Goal: Information Seeking & Learning: Find specific fact

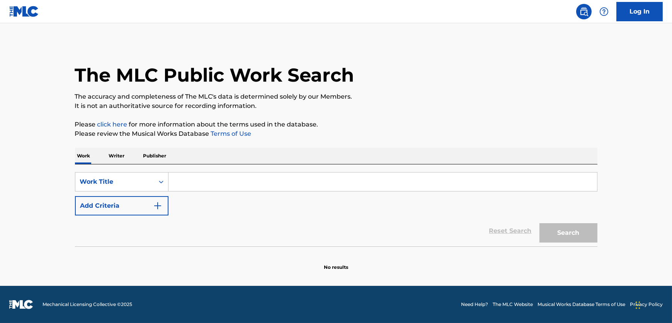
drag, startPoint x: 0, startPoint y: 0, endPoint x: 233, endPoint y: 182, distance: 296.1
click at [233, 182] on input "Search Form" at bounding box center [382, 181] width 428 height 19
paste input "[PERSON_NAME]"
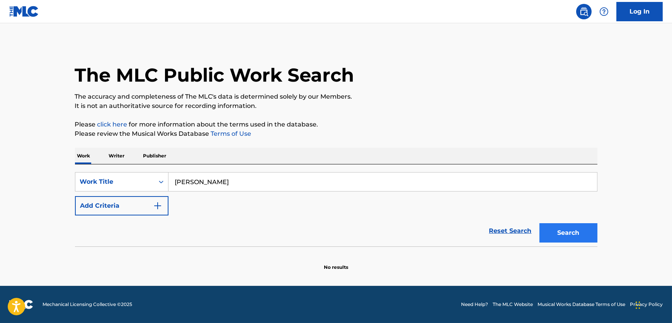
type input "[PERSON_NAME]"
click at [549, 238] on button "Search" at bounding box center [568, 232] width 58 height 19
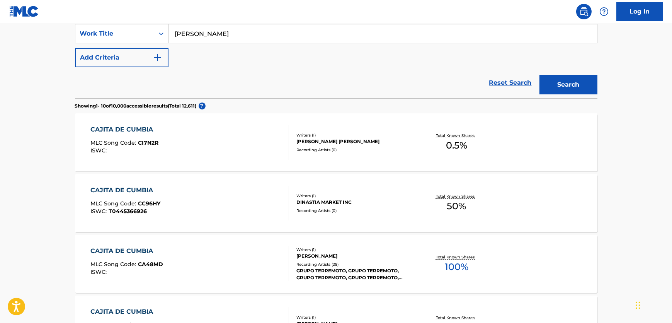
scroll to position [84, 0]
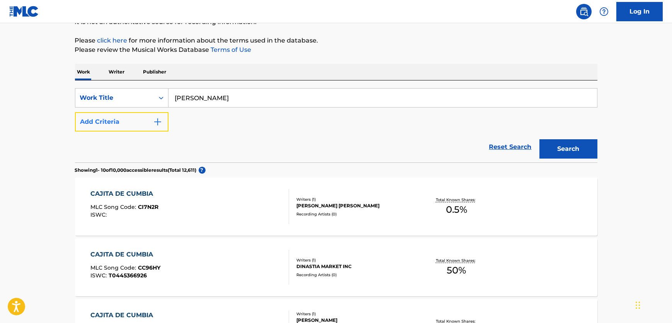
click at [135, 121] on button "Add Criteria" at bounding box center [121, 121] width 93 height 19
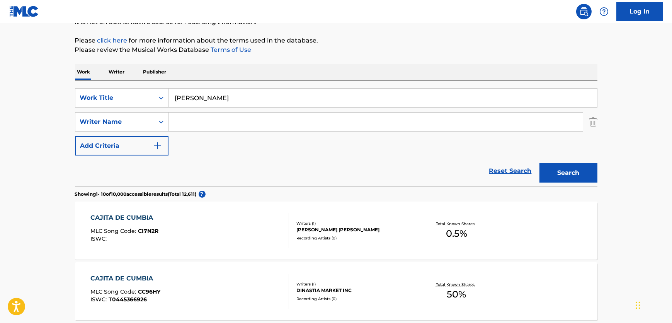
drag, startPoint x: 185, startPoint y: 120, endPoint x: 240, endPoint y: 130, distance: 55.7
click at [185, 120] on input "Search Form" at bounding box center [375, 121] width 414 height 19
paste input "[PERSON_NAME]"
type input "[PERSON_NAME]"
click at [588, 170] on button "Search" at bounding box center [568, 172] width 58 height 19
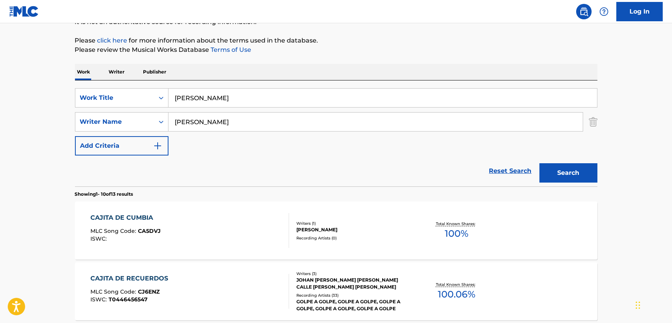
drag, startPoint x: 238, startPoint y: 104, endPoint x: 45, endPoint y: 103, distance: 193.1
paste input "de Cumbia"
click at [543, 167] on button "Search" at bounding box center [568, 172] width 58 height 19
drag, startPoint x: 245, startPoint y: 104, endPoint x: 65, endPoint y: 102, distance: 180.4
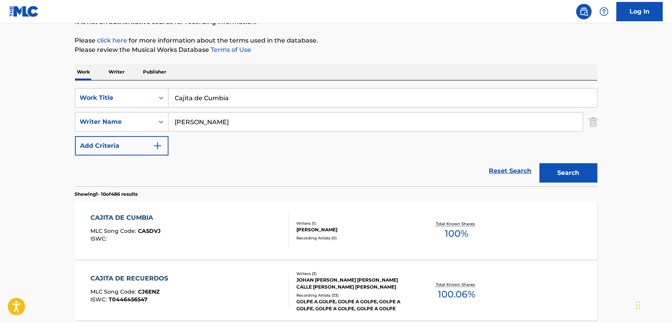
click at [85, 102] on div "SearchWithCriteria61b8cb6d-dc4d-4a58-b30b-31e6ad8d7033 Work Title Cajita de Cum…" at bounding box center [336, 97] width 522 height 19
paste input "Amor - Remix"
type input "Amor - Remix"
drag, startPoint x: 209, startPoint y: 124, endPoint x: 168, endPoint y: 124, distance: 41.3
click at [127, 124] on div "SearchWithCriteriab5467913-d8dd-43ac-9247-12b5e3c9f8d0 Writer Name [PERSON_NAME]" at bounding box center [336, 121] width 522 height 19
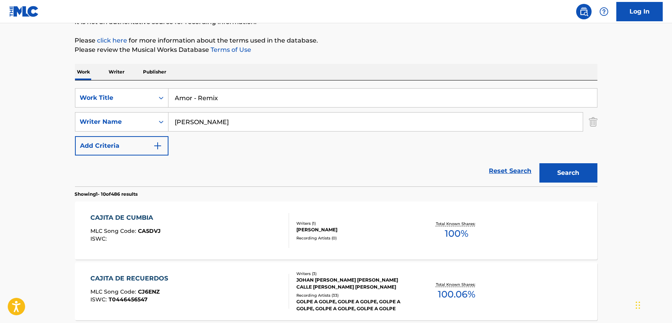
paste input "[PERSON_NAME]"
type input "[PERSON_NAME]"
click at [559, 166] on button "Search" at bounding box center [568, 172] width 58 height 19
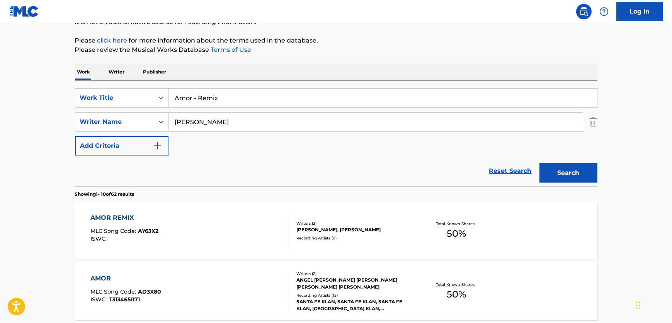
click at [217, 228] on div "AMOR REMIX MLC Song Code : AY6JX2 ISWC :" at bounding box center [189, 230] width 199 height 35
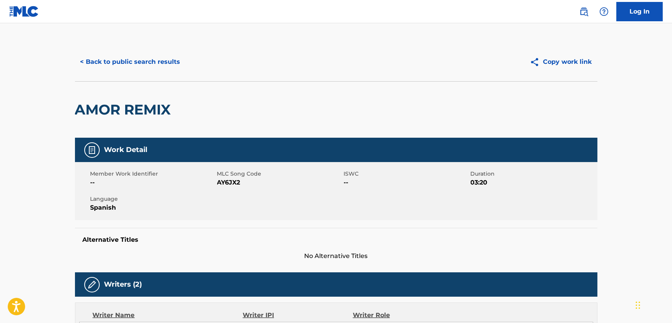
click at [228, 180] on span "AY6JX2" at bounding box center [279, 182] width 125 height 9
copy span "AY6JX2"
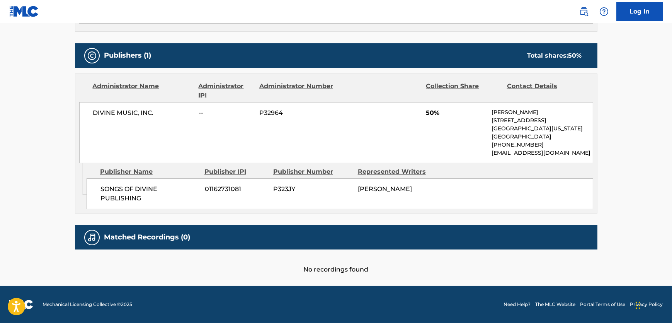
scroll to position [330, 0]
drag, startPoint x: 143, startPoint y: 202, endPoint x: 95, endPoint y: 187, distance: 49.7
click at [95, 187] on div "SONGS OF DIVINE PUBLISHING 01162731081 P323JY [PERSON_NAME]" at bounding box center [340, 193] width 506 height 31
copy span "SONGS OF DIVINE PUBLISHING"
drag, startPoint x: 160, startPoint y: 108, endPoint x: 92, endPoint y: 108, distance: 67.2
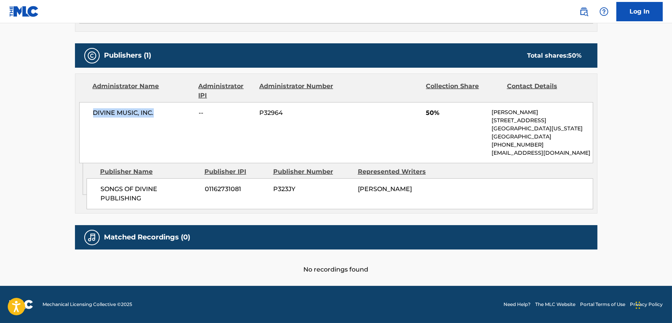
click at [92, 108] on div "DIVINE MUSIC, INC. -- P32964 50% [PERSON_NAME] [STREET_ADDRESS][US_STATE] [PHON…" at bounding box center [336, 132] width 514 height 61
copy span "DIVINE MUSIC, INC."
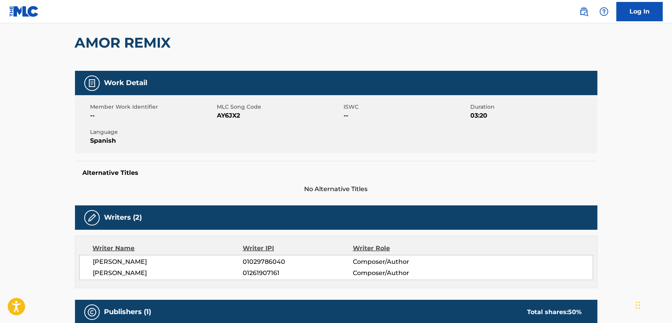
scroll to position [0, 0]
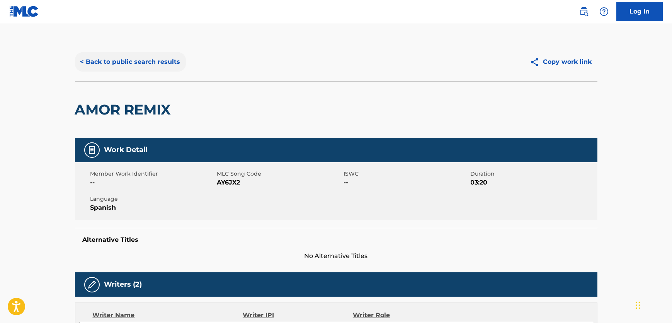
click at [126, 58] on button "< Back to public search results" at bounding box center [130, 61] width 111 height 19
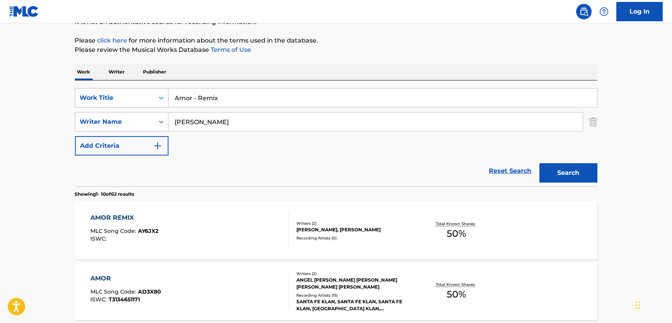
drag, startPoint x: 169, startPoint y: 96, endPoint x: 99, endPoint y: 99, distance: 70.7
click at [100, 99] on div "SearchWithCriteria61b8cb6d-dc4d-4a58-b30b-31e6ad8d7033 Work Title Amor - Remix" at bounding box center [336, 97] width 522 height 19
paste input "I Shall Wear a Crown"
type input "I Shall Wear a Crown"
drag, startPoint x: 209, startPoint y: 121, endPoint x: 245, endPoint y: 109, distance: 37.6
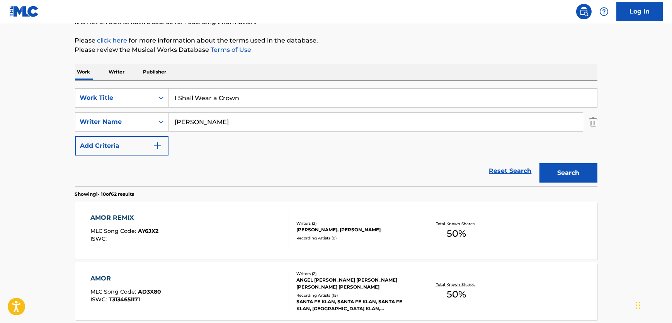
click at [124, 126] on div "SearchWithCriteriab5467913-d8dd-43ac-9247-12b5e3c9f8d0 Writer Name [PERSON_NAME]" at bounding box center [336, 121] width 522 height 19
paste input "[PERSON_NAME]"
click at [576, 168] on button "Search" at bounding box center [568, 172] width 58 height 19
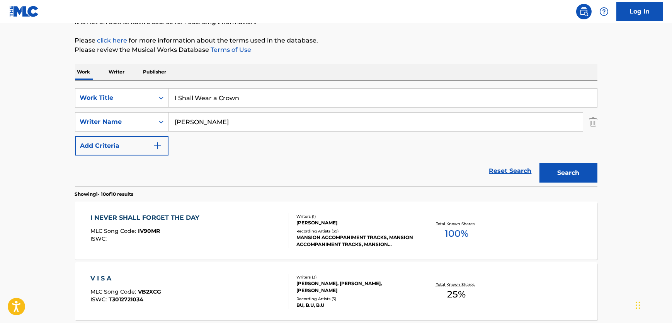
click at [213, 99] on input "I Shall Wear a Crown" at bounding box center [382, 97] width 428 height 19
drag, startPoint x: 281, startPoint y: 118, endPoint x: 187, endPoint y: 126, distance: 94.2
click at [187, 126] on input "[PERSON_NAME]" at bounding box center [375, 121] width 414 height 19
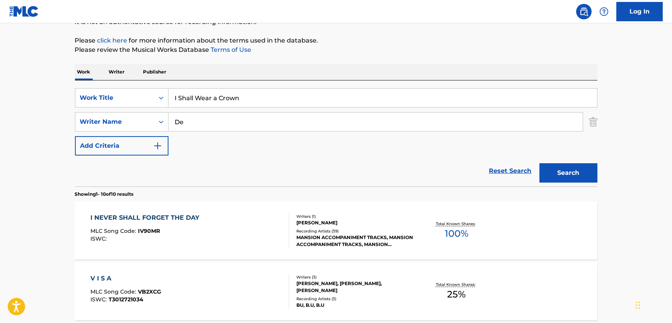
type input "De"
click at [539, 163] on button "Search" at bounding box center [568, 172] width 58 height 19
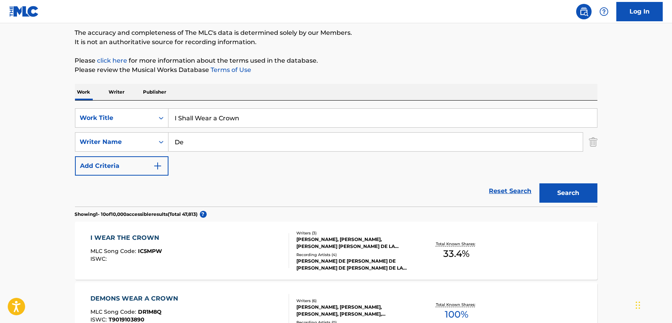
scroll to position [14, 0]
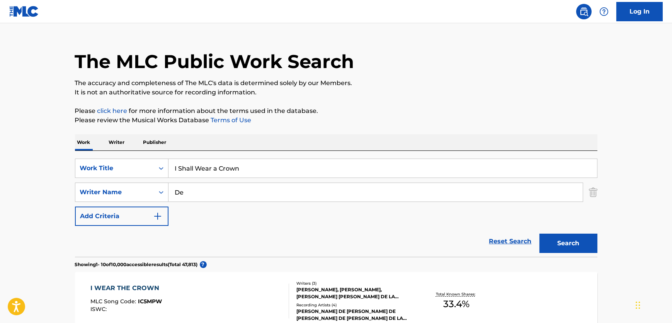
drag, startPoint x: 257, startPoint y: 164, endPoint x: 0, endPoint y: 170, distance: 256.9
paste input "Nuit [PERSON_NAME]"
type input "Nuit [PERSON_NAME]"
drag, startPoint x: 377, startPoint y: 193, endPoint x: 362, endPoint y: 198, distance: 15.5
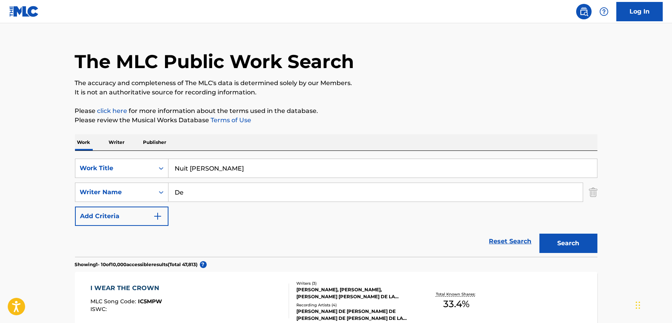
paste input "[PERSON_NAME]"
type input "[PERSON_NAME]"
click at [578, 243] on button "Search" at bounding box center [568, 242] width 58 height 19
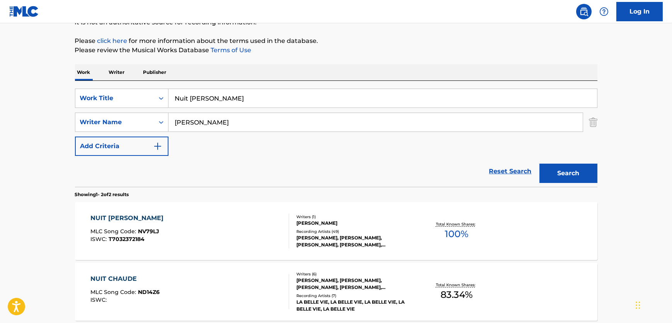
scroll to position [84, 0]
click at [236, 214] on div "NUIT [PERSON_NAME] MLC Song Code : NV79LJ ISWC : T7032372184" at bounding box center [189, 230] width 199 height 35
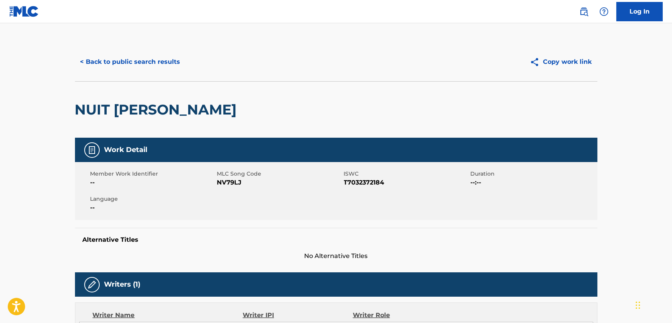
click at [232, 179] on span "NV79LJ" at bounding box center [279, 182] width 125 height 9
copy span "NV79LJ"
click at [377, 180] on span "T7032372184" at bounding box center [406, 182] width 125 height 9
click at [376, 180] on span "T7032372184" at bounding box center [406, 182] width 125 height 9
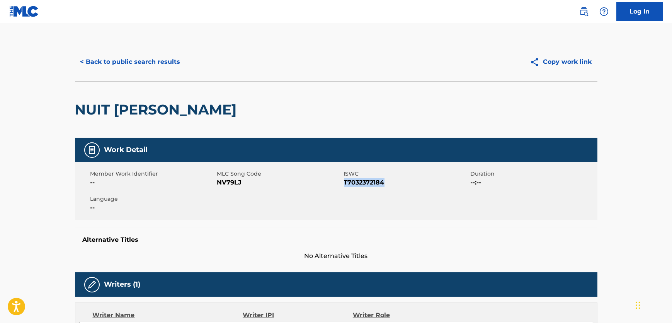
copy span "T7032372184"
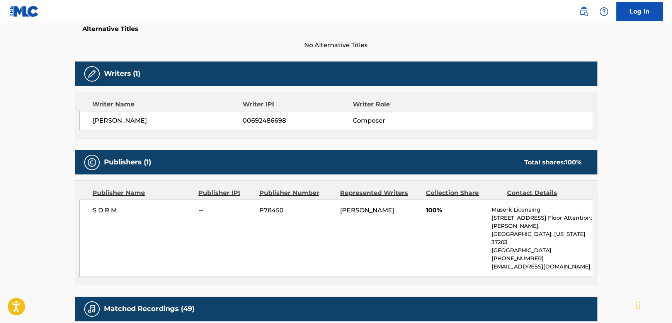
scroll to position [246, 0]
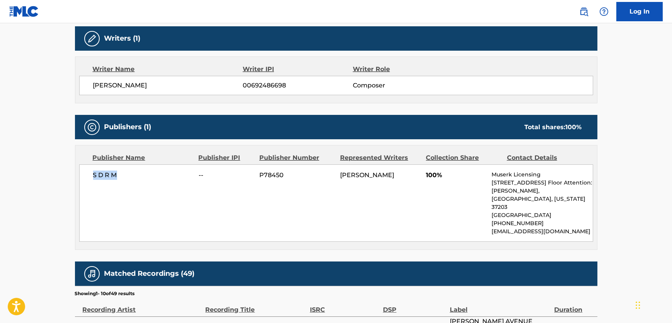
drag, startPoint x: 129, startPoint y: 176, endPoint x: 92, endPoint y: 181, distance: 37.8
click at [92, 181] on div "S D R M -- P78450 [PERSON_NAME] 100% Muserk Licensing [STREET_ADDRESS][PERSON_N…" at bounding box center [336, 202] width 514 height 77
copy span "S D R M"
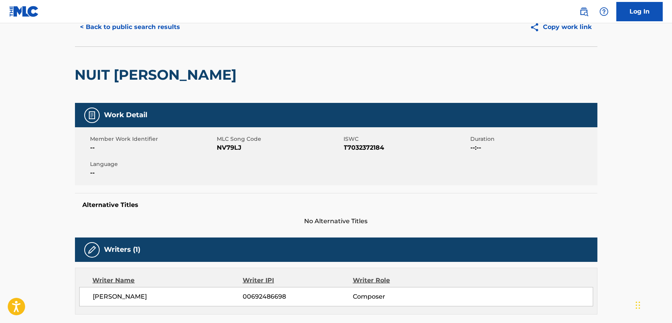
scroll to position [0, 0]
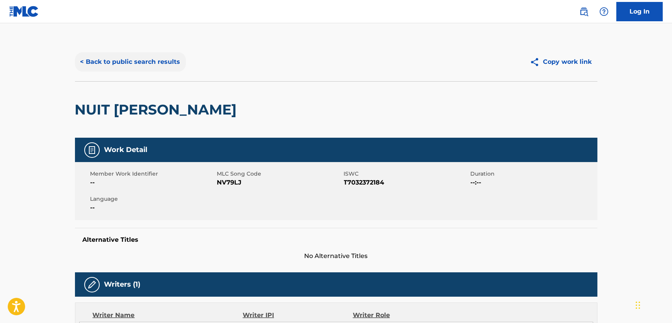
click at [164, 53] on button "< Back to public search results" at bounding box center [130, 61] width 111 height 19
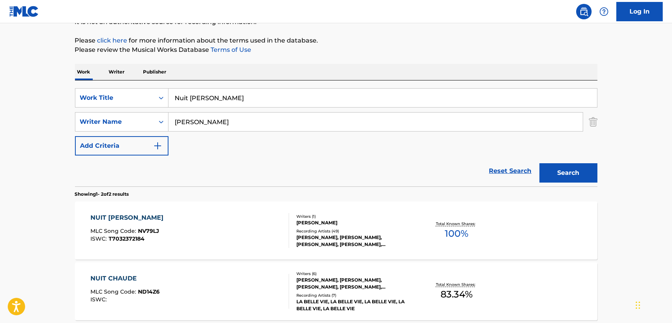
drag, startPoint x: 244, startPoint y: 100, endPoint x: 12, endPoint y: 95, distance: 232.2
click at [16, 95] on main "The MLC Public Work Search The accuracy and completeness of The MLC's data is d…" at bounding box center [336, 149] width 672 height 421
paste input "He's Min"
type input "He's Mine"
drag, startPoint x: 240, startPoint y: 120, endPoint x: 226, endPoint y: 138, distance: 23.6
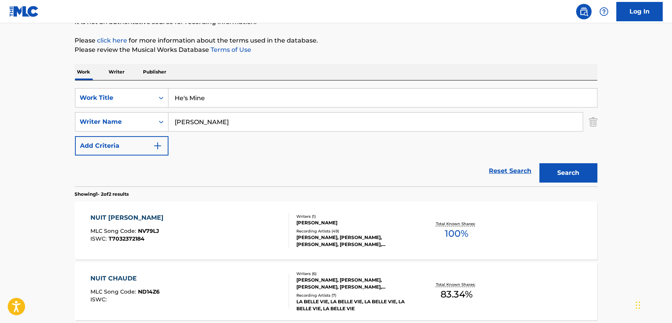
click at [76, 122] on div "SearchWithCriteriab5467913-d8dd-43ac-9247-12b5e3c9f8d0 Writer Name [PERSON_NAME]" at bounding box center [336, 121] width 522 height 19
paste input "vis"
type input "[PERSON_NAME]"
click at [586, 166] on button "Search" at bounding box center [568, 172] width 58 height 19
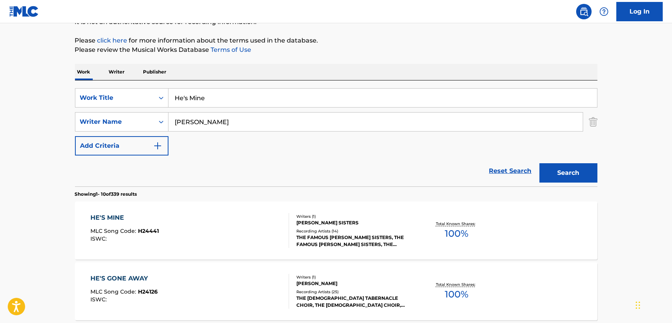
click at [236, 226] on div "HE'S MINE MLC Song Code : H24441 ISWC :" at bounding box center [189, 230] width 199 height 35
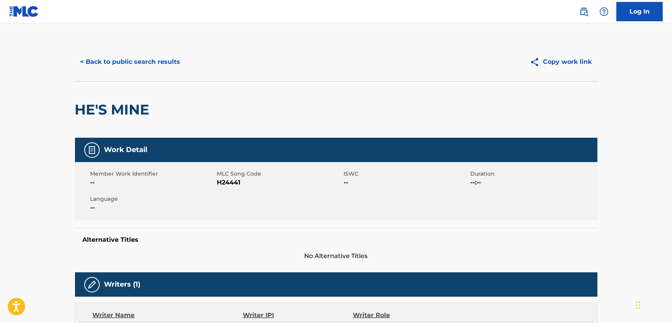
click at [231, 180] on span "H24441" at bounding box center [279, 182] width 125 height 9
copy span "H24441"
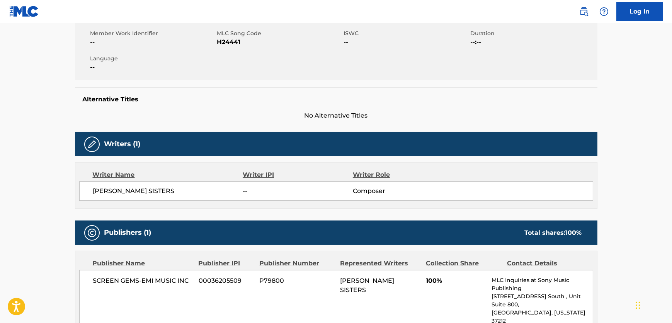
click at [115, 183] on div "[PERSON_NAME] SISTERS -- Composer" at bounding box center [336, 190] width 514 height 19
click at [112, 188] on span "[PERSON_NAME] SISTERS" at bounding box center [168, 190] width 150 height 9
copy div "[PERSON_NAME] SISTERS"
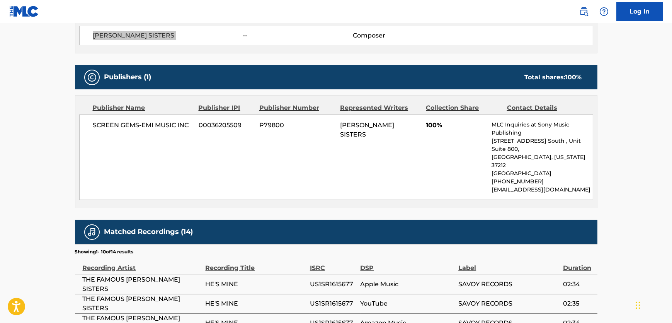
scroll to position [316, 0]
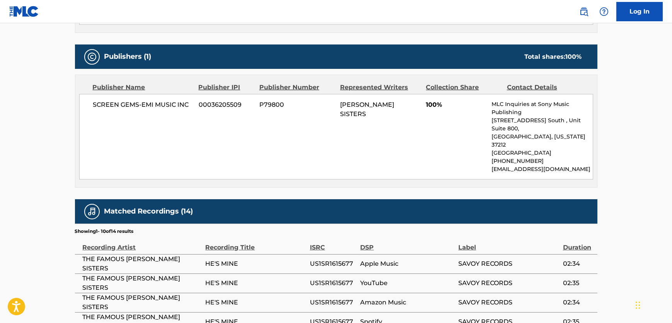
click at [126, 106] on span "SCREEN GEMS-EMI MUSIC INC" at bounding box center [143, 104] width 100 height 9
copy div "SCREEN GEMS-EMI MUSIC INC"
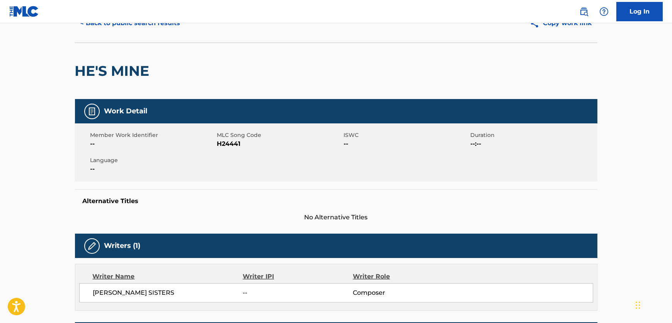
scroll to position [0, 0]
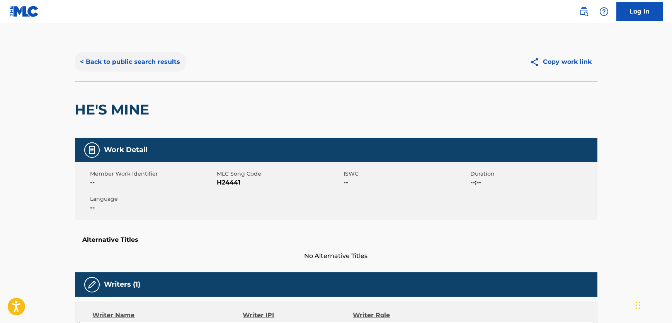
click at [158, 58] on button "< Back to public search results" at bounding box center [130, 61] width 111 height 19
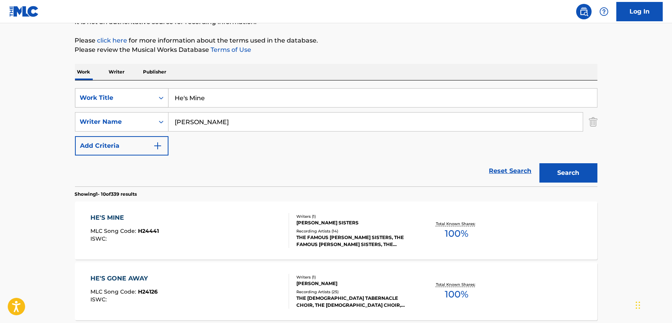
drag, startPoint x: 226, startPoint y: 88, endPoint x: 93, endPoint y: 93, distance: 133.8
click at [93, 93] on div "SearchWithCriteria61b8cb6d-dc4d-4a58-b30b-31e6ad8d7033 Work Title He's Mine" at bounding box center [336, 97] width 522 height 19
paste input "Fijate Mama"
type input "Fijate Mama"
drag, startPoint x: 226, startPoint y: 125, endPoint x: 149, endPoint y: 124, distance: 76.9
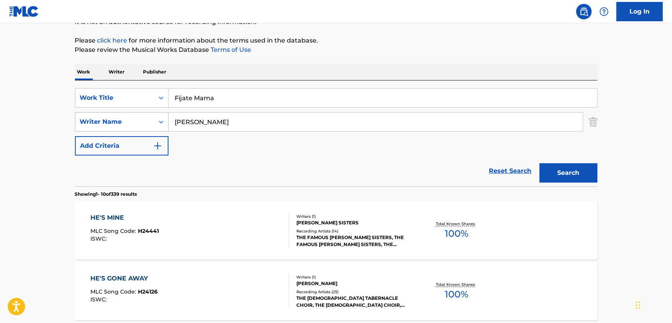
click at [149, 124] on div "SearchWithCriteriab5467913-d8dd-43ac-9247-12b5e3c9f8d0 Writer Name [PERSON_NAME]" at bounding box center [336, 121] width 522 height 19
paste input "[PERSON_NAME]"
type input "[PERSON_NAME]"
click at [549, 165] on button "Search" at bounding box center [568, 172] width 58 height 19
click at [243, 219] on div "FIJATE, MAMA MLC Song Code : F3567W ISWC :" at bounding box center [189, 230] width 199 height 35
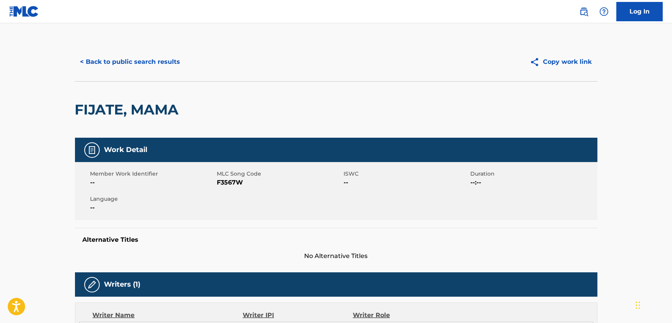
click at [236, 181] on span "F3567W" at bounding box center [279, 182] width 125 height 9
copy span "F3567W"
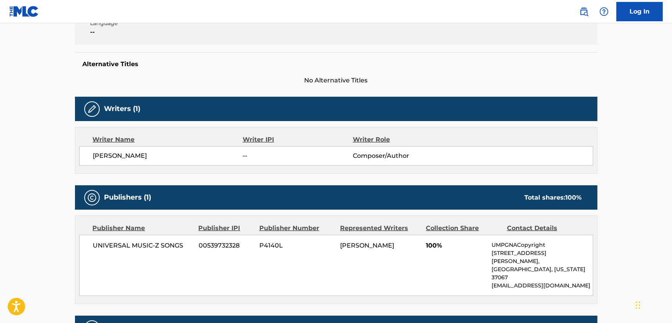
scroll to position [246, 0]
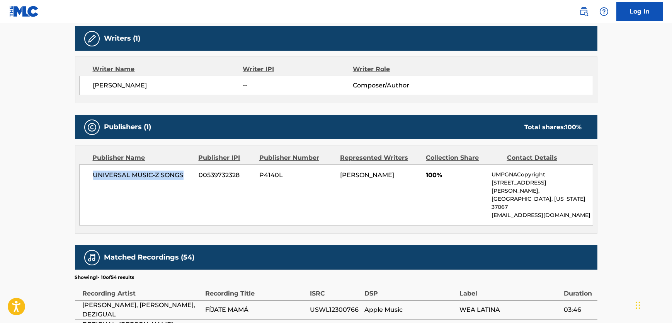
drag, startPoint x: 153, startPoint y: 178, endPoint x: 81, endPoint y: 182, distance: 72.7
click at [81, 182] on div "UNIVERSAL MUSIC-Z SONGS 00539732328 P4140L [PERSON_NAME] 100% UMPGNACopyright […" at bounding box center [336, 194] width 514 height 61
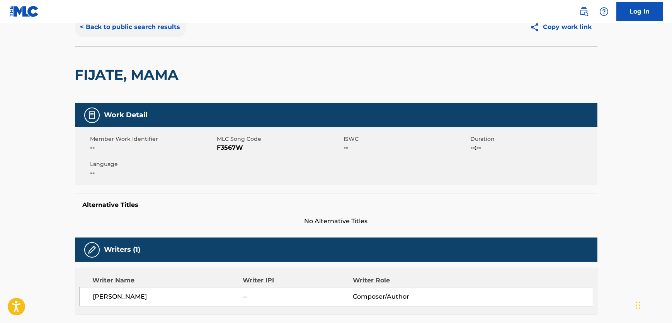
click at [131, 32] on button "< Back to public search results" at bounding box center [130, 26] width 111 height 19
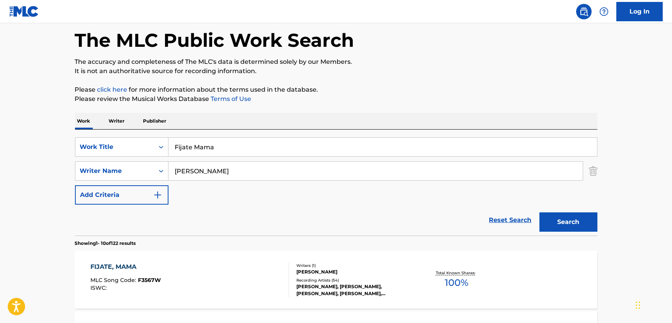
scroll to position [84, 0]
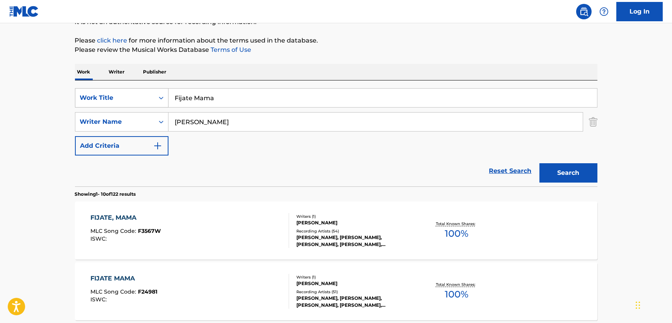
drag, startPoint x: 240, startPoint y: 93, endPoint x: 105, endPoint y: 95, distance: 134.4
click at [105, 95] on div "SearchWithCriteria61b8cb6d-dc4d-4a58-b30b-31e6ad8d7033 Work Title Fijate Mama" at bounding box center [336, 97] width 522 height 19
paste input "Quedate"
type input "Quedate"
drag, startPoint x: 222, startPoint y: 124, endPoint x: 126, endPoint y: 123, distance: 95.8
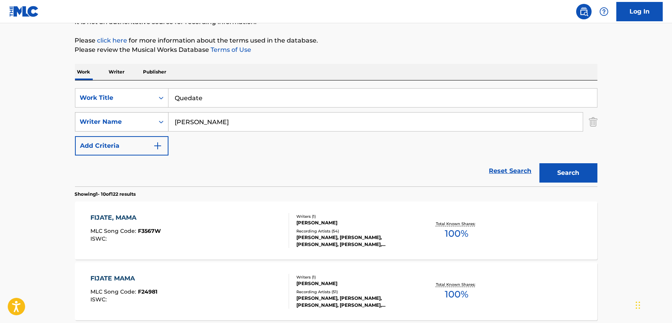
click at [126, 123] on div "SearchWithCriteriab5467913-d8dd-43ac-9247-12b5e3c9f8d0 Writer Name [PERSON_NAME]" at bounding box center [336, 121] width 522 height 19
paste input "Navair"
type input "Navair"
click at [570, 170] on button "Search" at bounding box center [568, 172] width 58 height 19
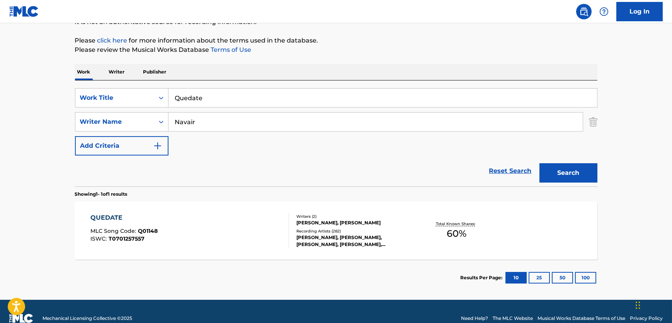
scroll to position [97, 0]
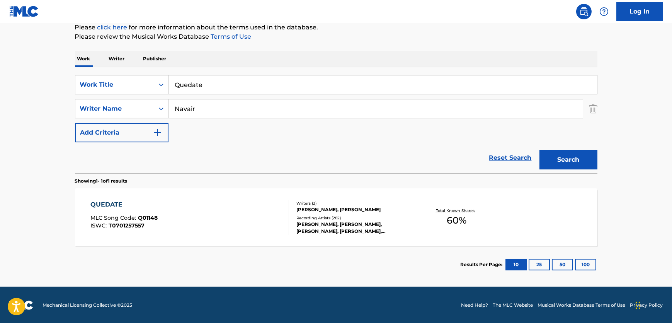
click at [238, 224] on div "QUEDATE MLC Song Code : Q01148 ISWC : T0701257557" at bounding box center [189, 217] width 199 height 35
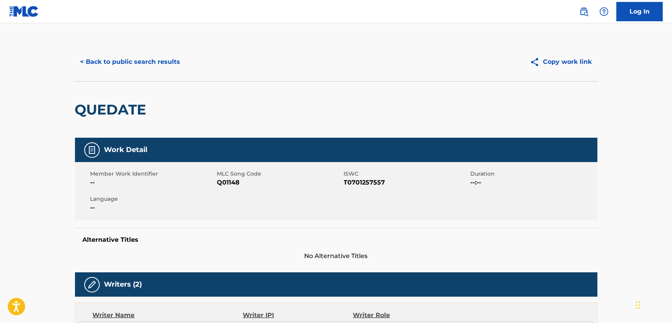
click at [226, 186] on span "Q01148" at bounding box center [279, 182] width 125 height 9
click at [226, 185] on span "Q01148" at bounding box center [279, 182] width 125 height 9
click at [352, 182] on span "T0701257557" at bounding box center [406, 182] width 125 height 9
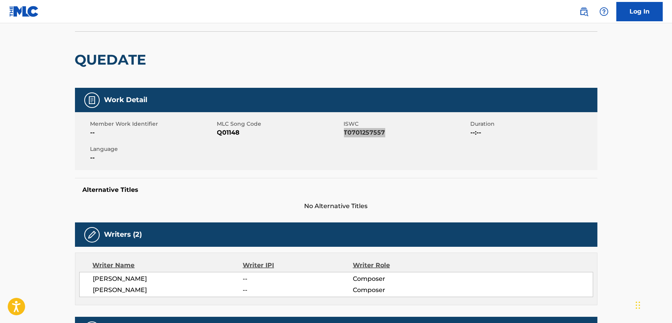
scroll to position [211, 0]
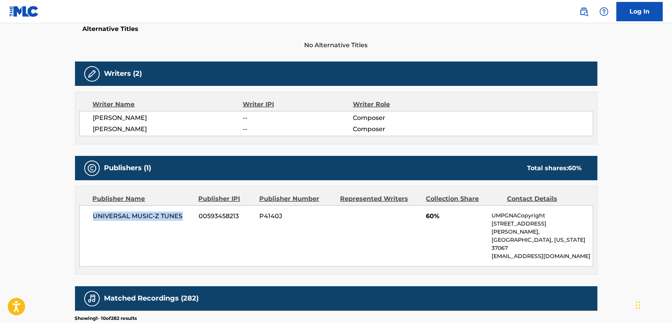
drag, startPoint x: 189, startPoint y: 214, endPoint x: 83, endPoint y: 215, distance: 105.8
click at [83, 215] on div "UNIVERSAL MUSIC-Z TUNES 00593458213 P4140J 60% UMPGNACopyright [STREET_ADDRESS]…" at bounding box center [336, 235] width 514 height 61
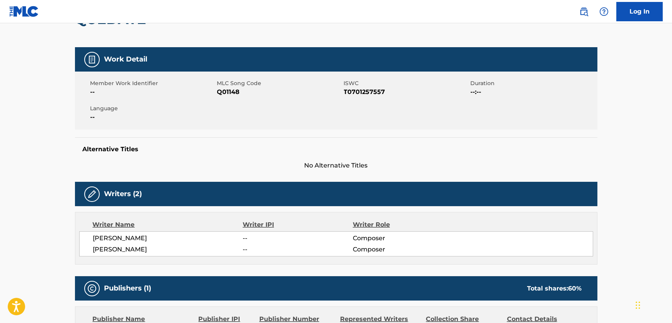
scroll to position [0, 0]
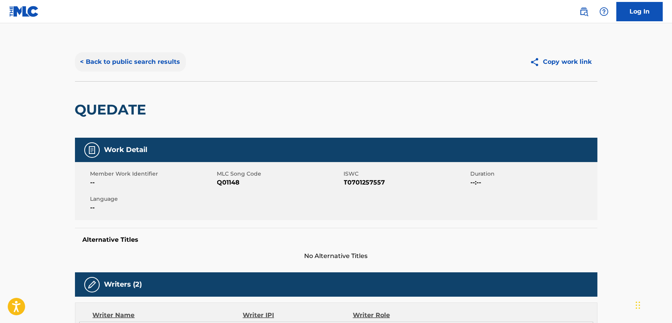
click at [152, 67] on button "< Back to public search results" at bounding box center [130, 61] width 111 height 19
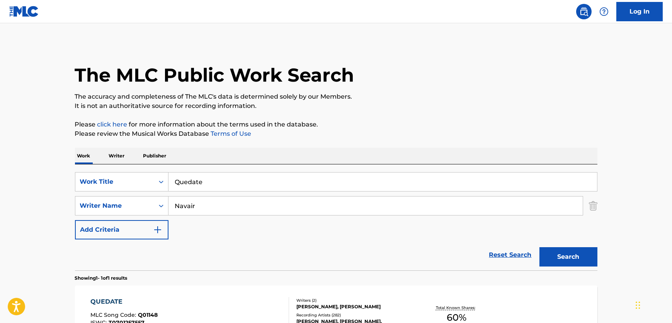
scroll to position [53, 0]
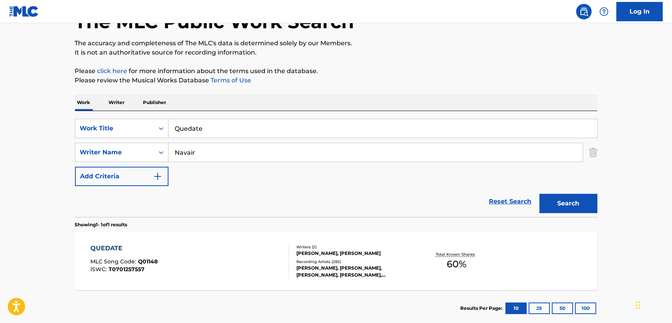
drag, startPoint x: 239, startPoint y: 125, endPoint x: 61, endPoint y: 124, distance: 178.8
click at [89, 124] on div "SearchWithCriteria61b8cb6d-dc4d-4a58-b30b-31e6ad8d7033 Work Title Quedate" at bounding box center [336, 128] width 522 height 19
drag, startPoint x: 284, startPoint y: 147, endPoint x: 78, endPoint y: 146, distance: 206.3
click at [78, 146] on div "SearchWithCriteriab5467913-d8dd-43ac-9247-12b5e3c9f8d0 Writer Name Navair" at bounding box center [336, 152] width 522 height 19
paste input "[PERSON_NAME]"
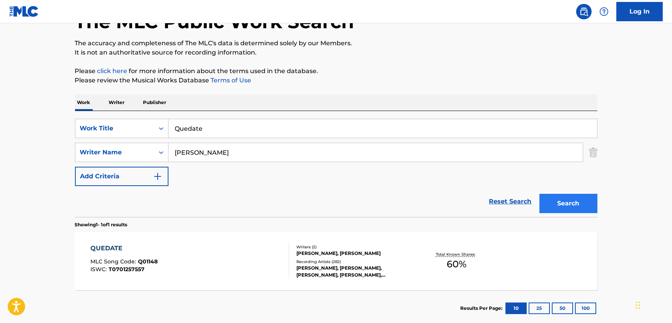
type input "[PERSON_NAME]"
click at [571, 199] on button "Search" at bounding box center [568, 203] width 58 height 19
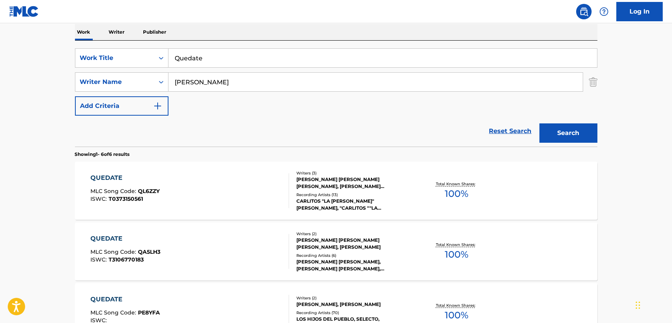
scroll to position [158, 0]
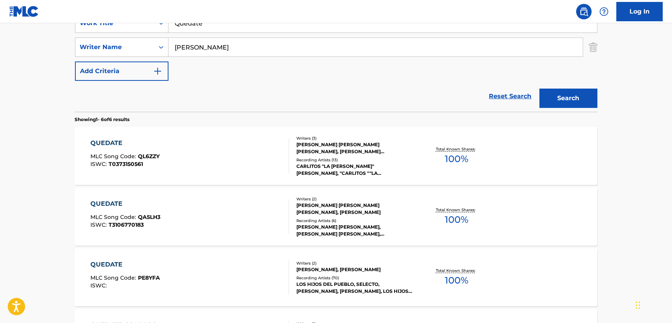
click at [232, 265] on div "QUEDATE MLC Song Code : PE8YFA ISWC :" at bounding box center [189, 277] width 199 height 35
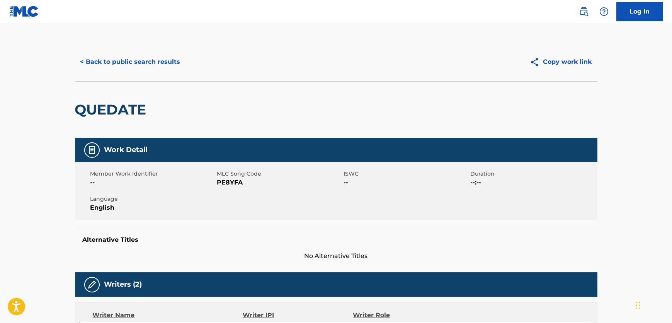
click at [234, 185] on span "PE8YFA" at bounding box center [279, 182] width 125 height 9
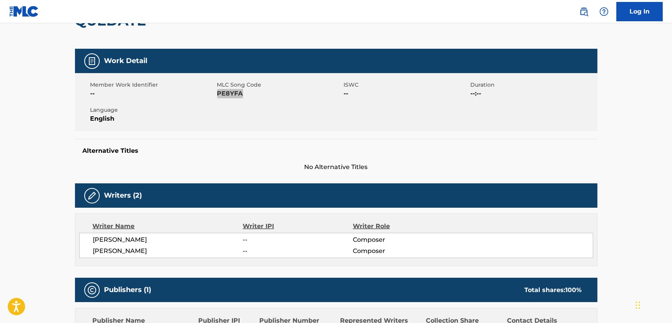
scroll to position [211, 0]
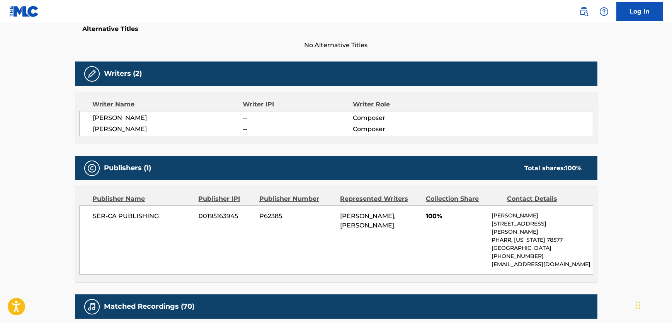
drag, startPoint x: 168, startPoint y: 132, endPoint x: 67, endPoint y: 141, distance: 101.9
click at [67, 141] on div "< Back to public search results Copy work link QUEDATE Work Detail Member Work …" at bounding box center [336, 201] width 541 height 738
click at [92, 220] on div "SER-CA PUBLISHING 00195163945 P62385 [PERSON_NAME], [PERSON_NAME] 100% [PERSON_…" at bounding box center [336, 239] width 514 height 69
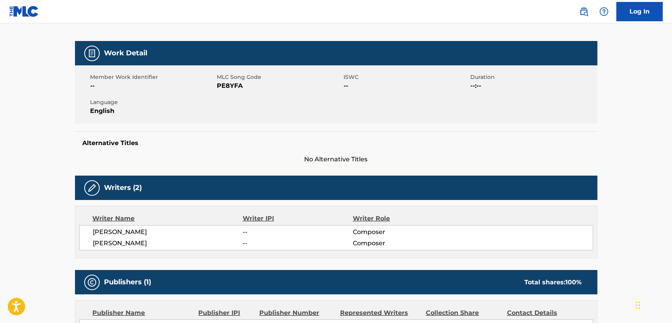
scroll to position [0, 0]
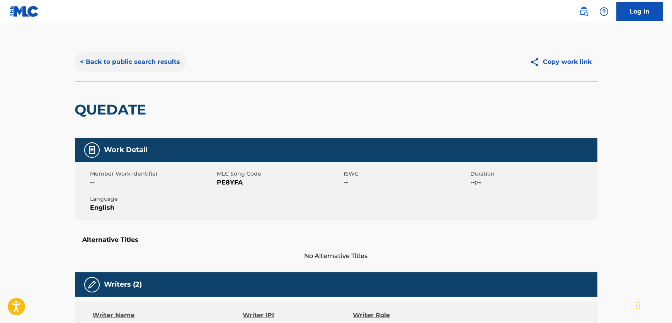
click at [144, 65] on button "< Back to public search results" at bounding box center [130, 61] width 111 height 19
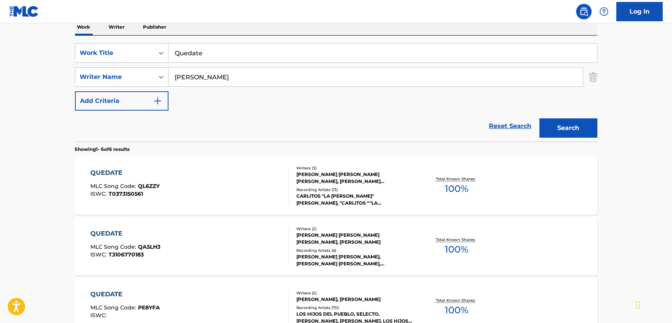
scroll to position [88, 0]
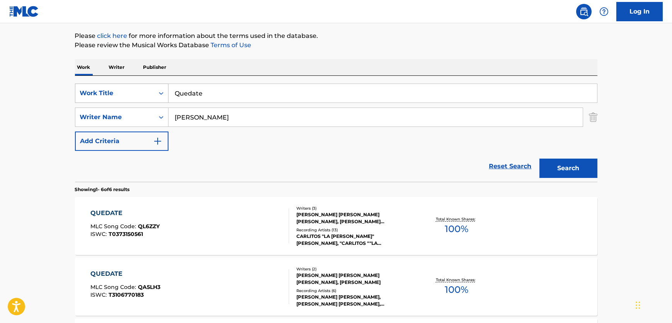
drag, startPoint x: 209, startPoint y: 90, endPoint x: 75, endPoint y: 97, distance: 134.2
click at [76, 97] on div "SearchWithCriteria61b8cb6d-dc4d-4a58-b30b-31e6ad8d7033 Work Title Quedate" at bounding box center [336, 92] width 522 height 19
paste input "Remedio de Amor"
type input "Remedio de Amor"
drag, startPoint x: 222, startPoint y: 121, endPoint x: 126, endPoint y: 124, distance: 95.8
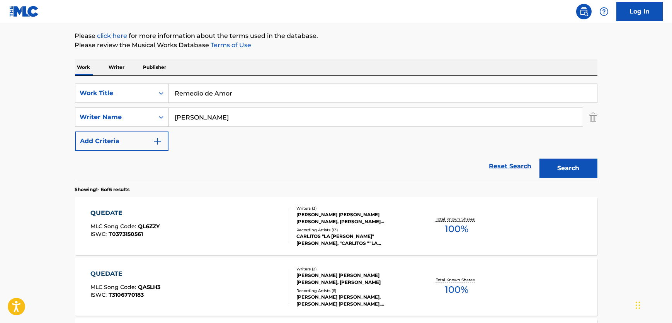
click at [126, 124] on div "SearchWithCriteriab5467913-d8dd-43ac-9247-12b5e3c9f8d0 Writer Name [PERSON_NAME]" at bounding box center [336, 116] width 522 height 19
paste input "Navaira"
type input "Navaira"
click at [563, 169] on button "Search" at bounding box center [568, 167] width 58 height 19
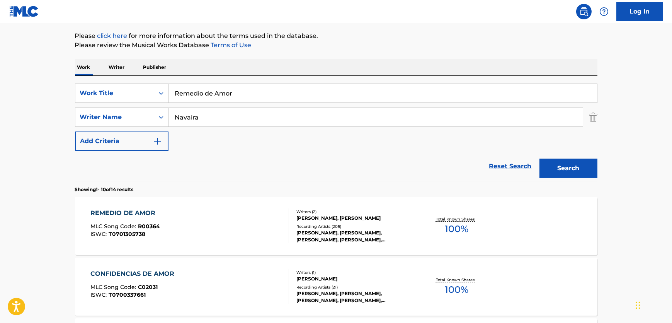
click at [201, 224] on div "REMEDIO DE AMOR MLC Song Code : R00364 ISWC : T0701305738" at bounding box center [189, 225] width 199 height 35
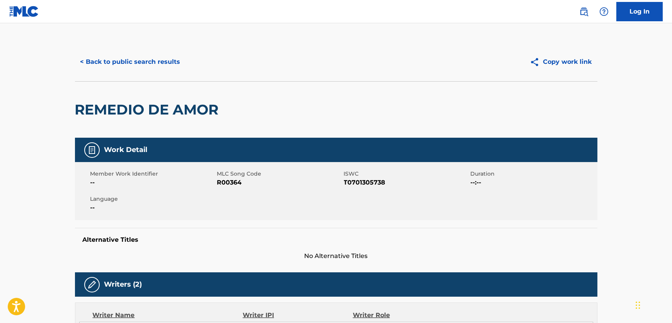
click at [232, 179] on span "R00364" at bounding box center [279, 182] width 125 height 9
click at [371, 183] on span "T0701305738" at bounding box center [406, 182] width 125 height 9
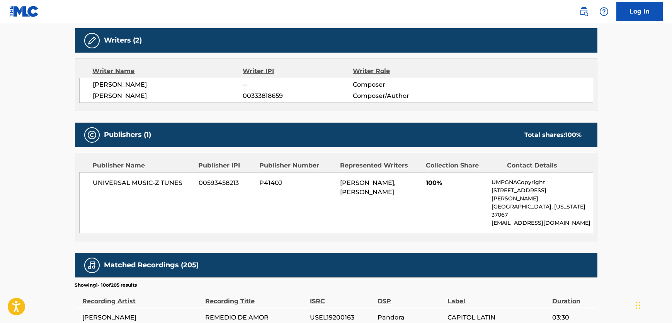
scroll to position [246, 0]
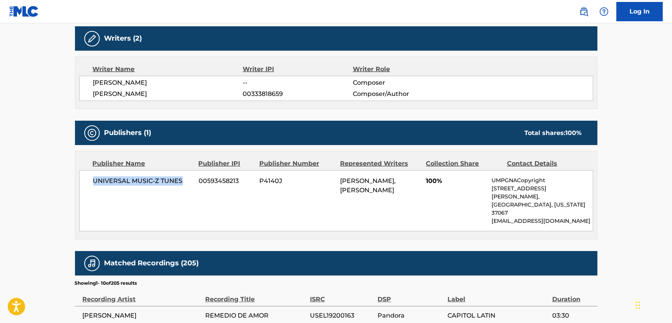
drag, startPoint x: 182, startPoint y: 186, endPoint x: 86, endPoint y: 183, distance: 96.6
click at [86, 183] on div "UNIVERSAL MUSIC-Z TUNES 00593458213 P4140J [PERSON_NAME], [PERSON_NAME][DEMOGRA…" at bounding box center [336, 200] width 514 height 61
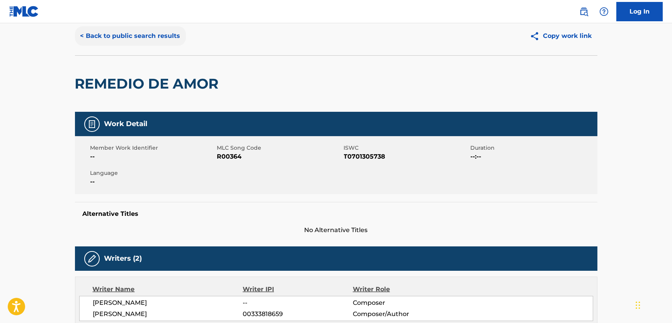
scroll to position [0, 0]
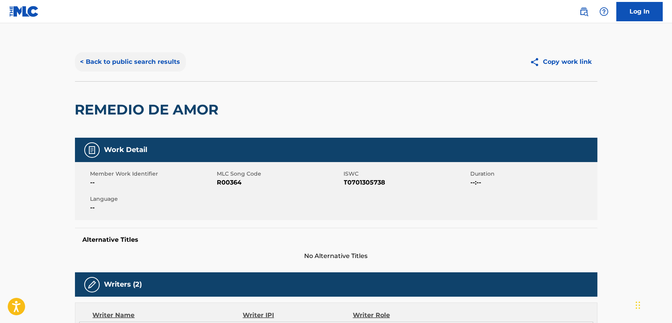
click at [148, 52] on button "< Back to public search results" at bounding box center [130, 61] width 111 height 19
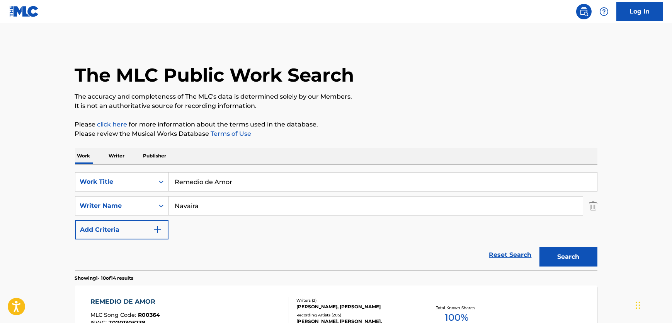
scroll to position [88, 0]
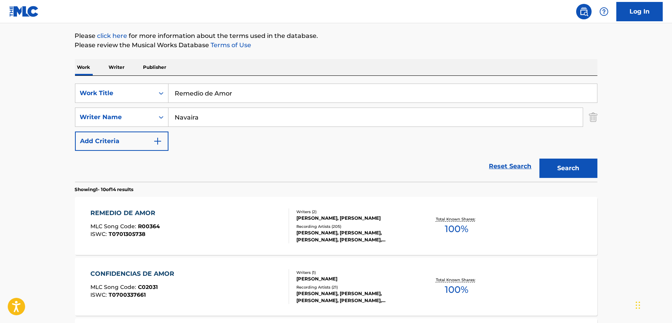
drag, startPoint x: 188, startPoint y: 89, endPoint x: 39, endPoint y: 89, distance: 149.1
paste input "Mundo Raro"
type input "Mundo Raro"
drag, startPoint x: 117, startPoint y: 116, endPoint x: 269, endPoint y: 110, distance: 151.9
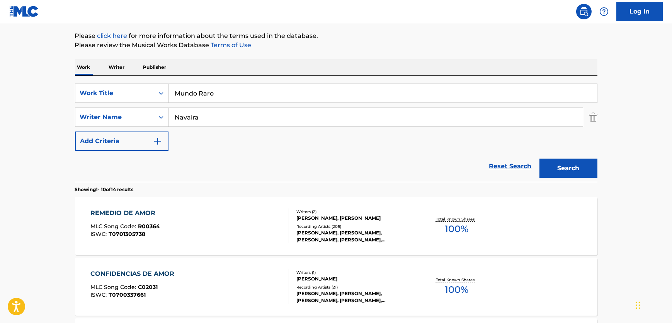
click at [75, 114] on div "SearchWithCriteriab5467913-d8dd-43ac-9247-12b5e3c9f8d0 Writer Name Navaira" at bounding box center [336, 116] width 522 height 19
paste input "[PERSON_NAME]"
type input "[PERSON_NAME]"
click at [549, 161] on button "Search" at bounding box center [568, 167] width 58 height 19
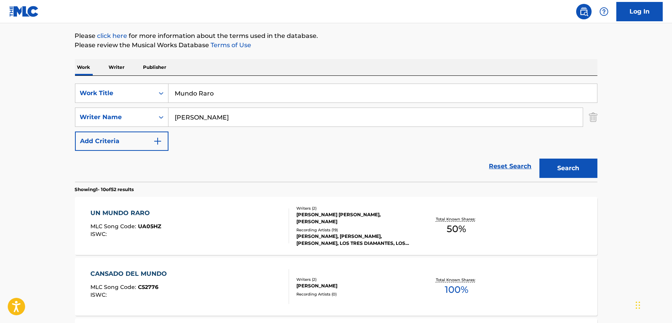
click at [239, 217] on div "UN MUNDO RARO MLC Song Code : UA05HZ ISWC :" at bounding box center [189, 225] width 199 height 35
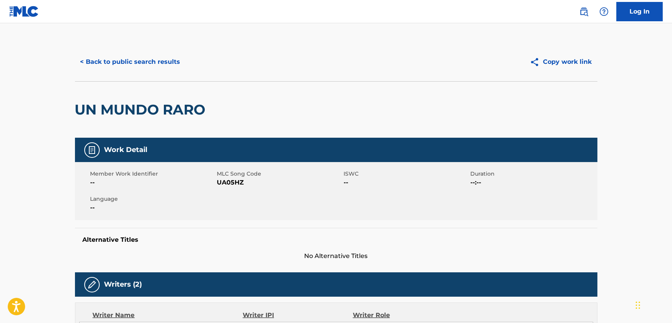
click at [238, 179] on span "UA05HZ" at bounding box center [279, 182] width 125 height 9
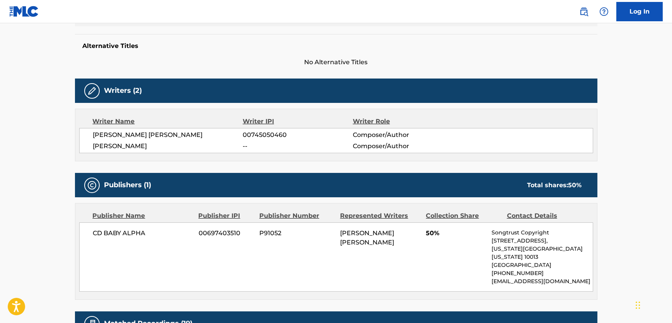
scroll to position [211, 0]
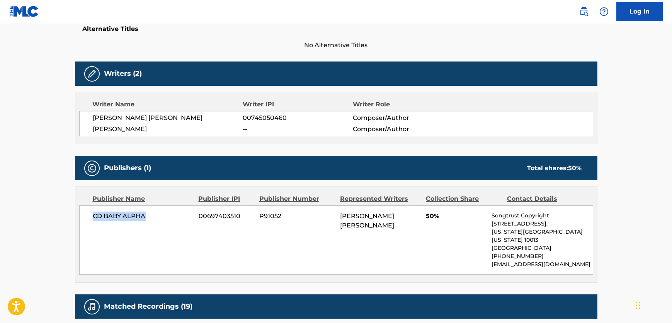
drag, startPoint x: 145, startPoint y: 216, endPoint x: 0, endPoint y: 219, distance: 144.9
click at [85, 220] on div "CD BABY ALPHA 00697403510 P91052 [PERSON_NAME] [PERSON_NAME] 50% Songtrust Copy…" at bounding box center [336, 239] width 514 height 69
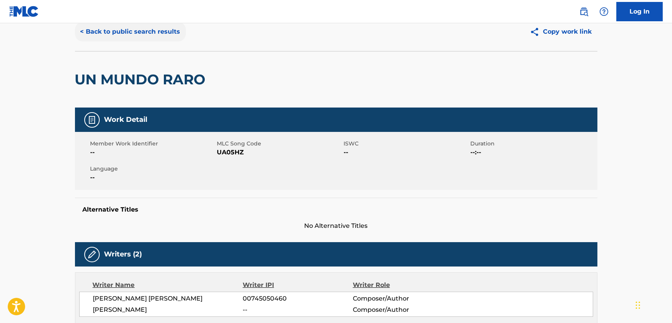
scroll to position [0, 0]
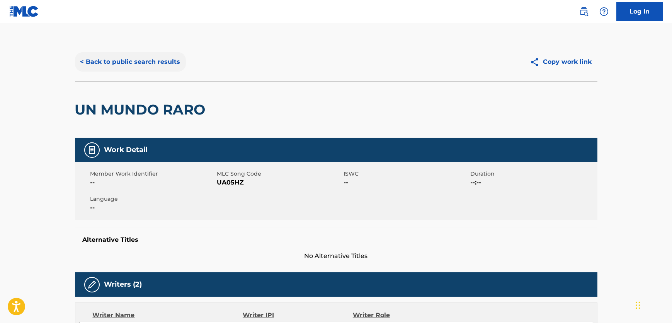
click at [110, 58] on button "< Back to public search results" at bounding box center [130, 61] width 111 height 19
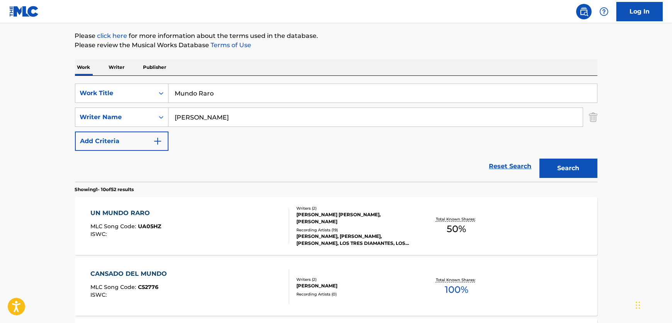
drag, startPoint x: 244, startPoint y: 97, endPoint x: 0, endPoint y: 112, distance: 244.2
click at [75, 93] on div "SearchWithCriteria61b8cb6d-dc4d-4a58-b30b-31e6ad8d7033 Work Title Mundo Raro" at bounding box center [336, 92] width 522 height 19
paste input "Bailando Contig"
type input "Bailando Contigo"
drag, startPoint x: 248, startPoint y: 121, endPoint x: 132, endPoint y: 122, distance: 115.9
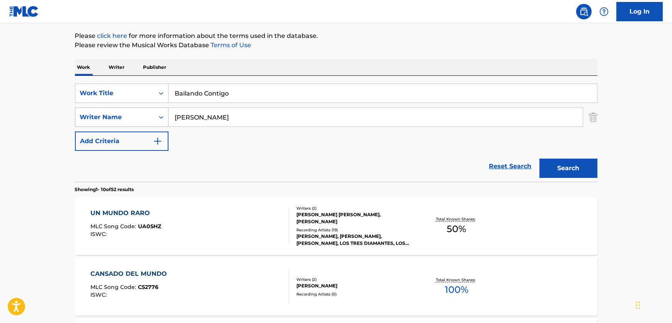
click at [103, 122] on div "SearchWithCriteriab5467913-d8dd-43ac-9247-12b5e3c9f8d0 Writer Name [PERSON_NAME]" at bounding box center [336, 116] width 522 height 19
paste input "Navaira"
type input "Navaira"
click at [555, 170] on button "Search" at bounding box center [568, 167] width 58 height 19
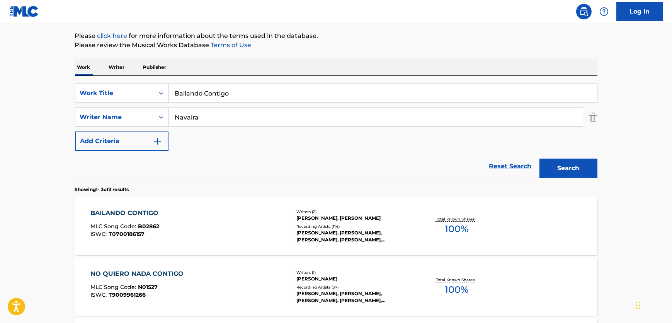
click at [250, 222] on div "BAILANDO CONTIGO MLC Song Code : B02862 ISWC : T0700186157" at bounding box center [189, 225] width 199 height 35
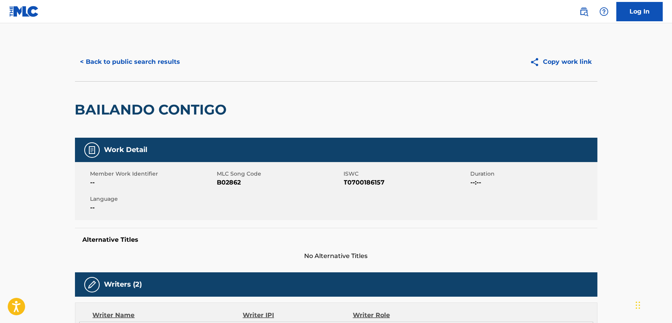
click at [229, 185] on span "B02862" at bounding box center [279, 182] width 125 height 9
click at [362, 180] on span "T0700186157" at bounding box center [406, 182] width 125 height 9
drag, startPoint x: 362, startPoint y: 180, endPoint x: 101, endPoint y: 183, distance: 260.4
click at [360, 179] on span "T0700186157" at bounding box center [406, 182] width 125 height 9
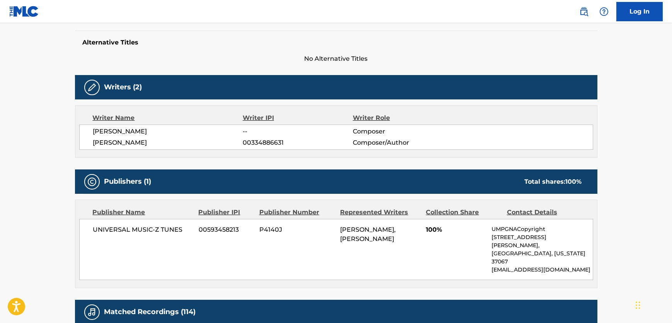
scroll to position [211, 0]
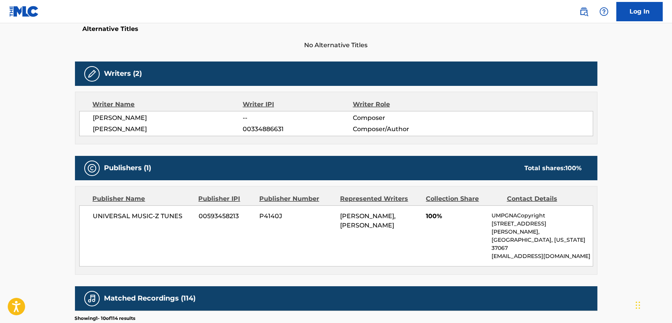
click at [144, 212] on span "UNIVERSAL MUSIC-Z TUNES" at bounding box center [143, 215] width 100 height 9
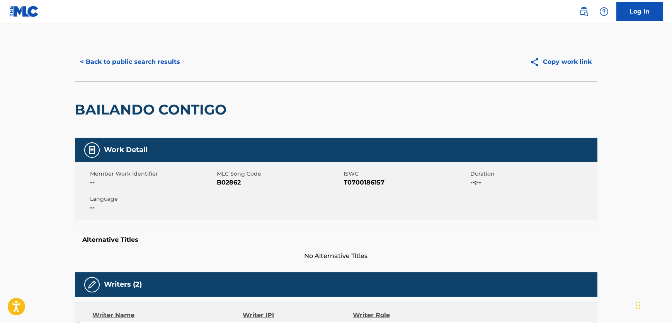
click at [139, 50] on div "< Back to public search results Copy work link" at bounding box center [336, 61] width 522 height 39
click at [141, 63] on button "< Back to public search results" at bounding box center [130, 61] width 111 height 19
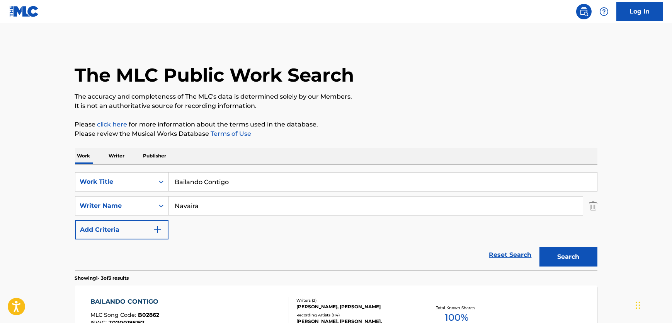
scroll to position [88, 0]
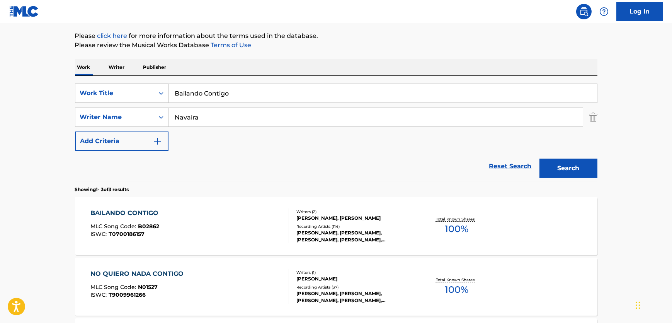
drag, startPoint x: 236, startPoint y: 90, endPoint x: 132, endPoint y: 90, distance: 104.3
click at [132, 90] on div "SearchWithCriteria61b8cb6d-dc4d-4a58-b30b-31e6ad8d7033 Work Title Bailando Cont…" at bounding box center [336, 92] width 522 height 19
paste input "Enamorado de [PERSON_NAME]"
type input "Enamorado de [PERSON_NAME]"
drag, startPoint x: 257, startPoint y: 109, endPoint x: 115, endPoint y: 106, distance: 142.2
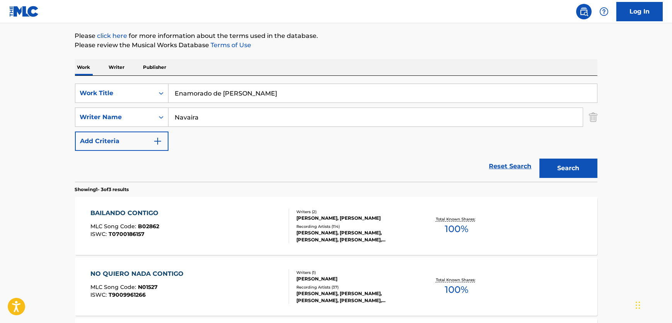
click at [120, 105] on div "SearchWithCriteria61b8cb6d-dc4d-4a58-b30b-31e6ad8d7033 Work Title Enamorado de …" at bounding box center [336, 116] width 522 height 67
paste input "[PERSON_NAME]"
type input "[PERSON_NAME]"
click at [581, 170] on button "Search" at bounding box center [568, 167] width 58 height 19
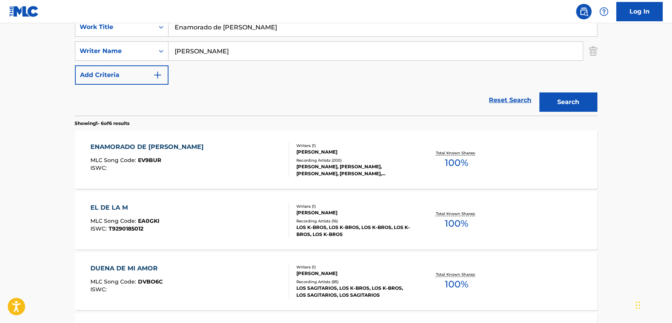
scroll to position [158, 0]
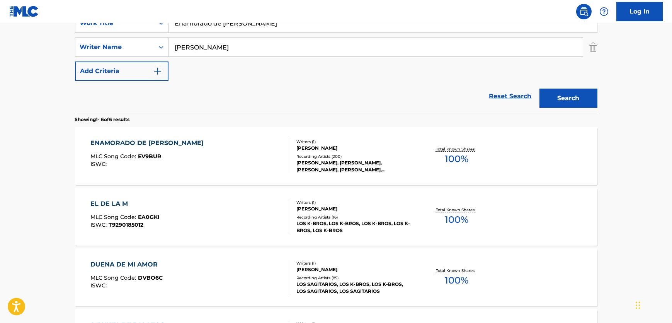
click at [246, 161] on div "ENAMORADO DE [PERSON_NAME] MLC Song Code : EV9BUR ISWC :" at bounding box center [189, 155] width 199 height 35
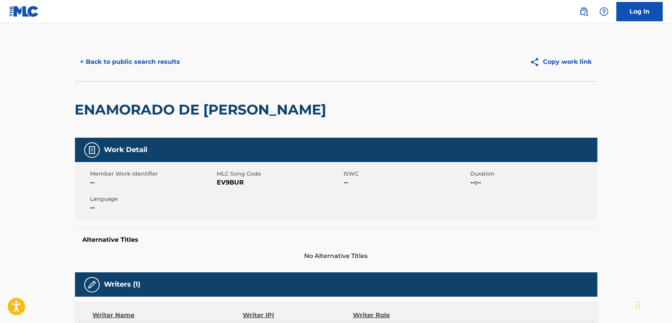
click at [226, 180] on span "EV9BUR" at bounding box center [279, 182] width 125 height 9
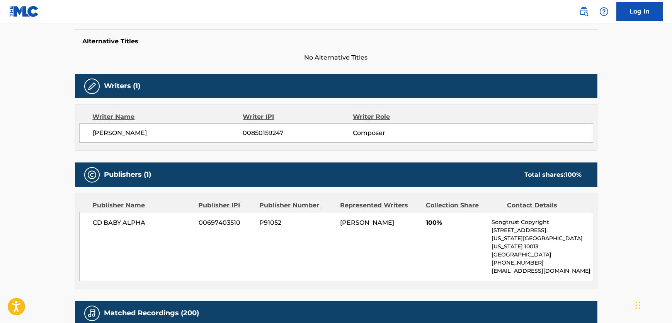
scroll to position [211, 0]
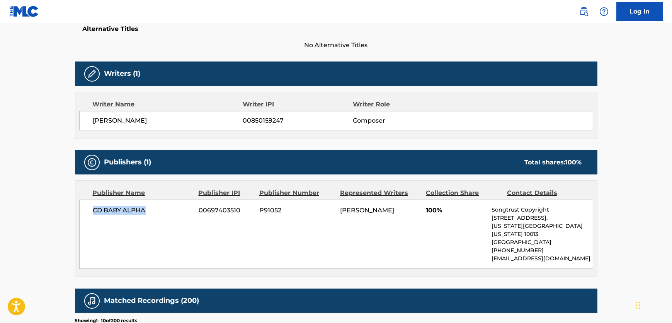
drag, startPoint x: 130, startPoint y: 216, endPoint x: 84, endPoint y: 217, distance: 46.4
click at [84, 217] on div "CD BABY ALPHA 00697403510 P91052 [PERSON_NAME] 100% Songtrust Copyright [STREET…" at bounding box center [336, 233] width 514 height 69
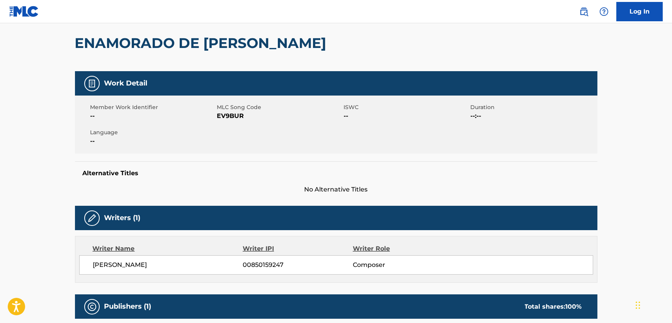
scroll to position [0, 0]
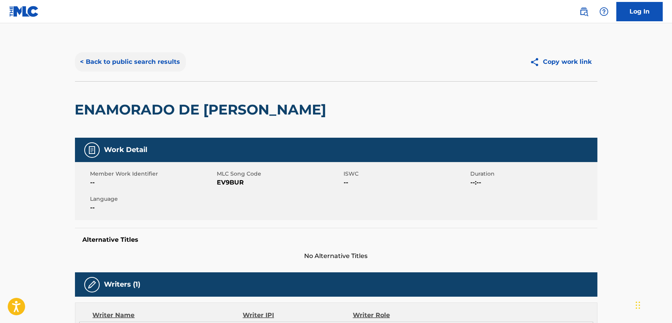
click at [144, 68] on button "< Back to public search results" at bounding box center [130, 61] width 111 height 19
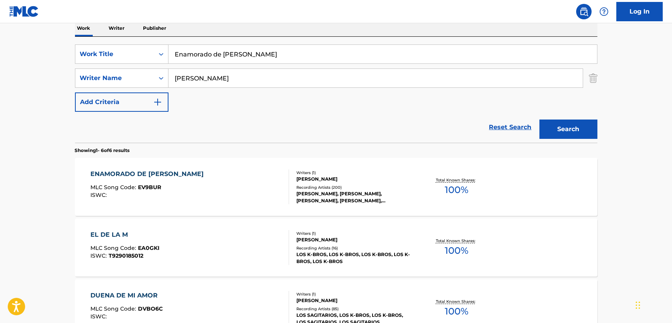
scroll to position [88, 0]
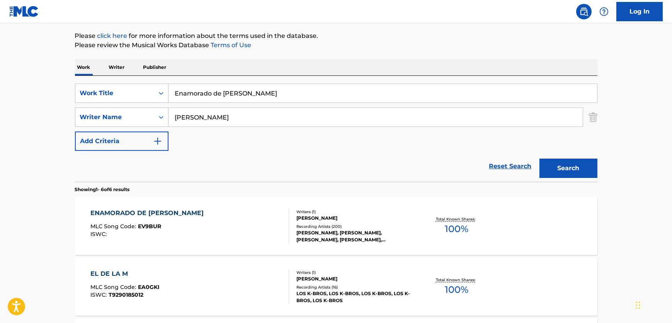
drag, startPoint x: 245, startPoint y: 92, endPoint x: 27, endPoint y: 91, distance: 218.3
click at [27, 91] on main "The MLC Public Work Search The accuracy and completeness of The MLC's data is d…" at bounding box center [336, 266] width 672 height 663
paste input "[PERSON_NAME] Lagta Hai"
type input "[PERSON_NAME] Lagta Hai"
drag, startPoint x: 259, startPoint y: 119, endPoint x: 319, endPoint y: 129, distance: 61.5
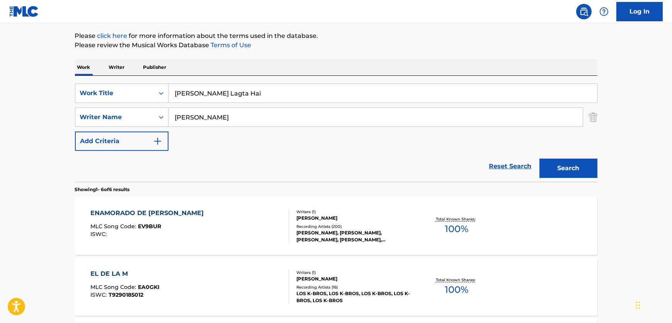
click at [92, 125] on div "SearchWithCriteriab5467913-d8dd-43ac-9247-12b5e3c9f8d0 Writer Name [PERSON_NAME]" at bounding box center [336, 116] width 522 height 19
paste input "Chithra"
type input "Chithra"
click at [606, 180] on main "The MLC Public Work Search The accuracy and completeness of The MLC's data is d…" at bounding box center [336, 266] width 672 height 663
click at [586, 171] on button "Search" at bounding box center [568, 167] width 58 height 19
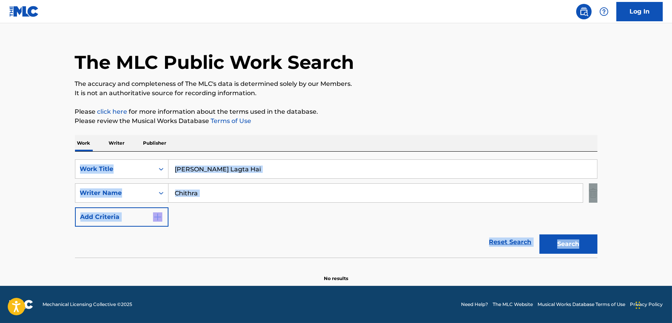
scroll to position [12, 0]
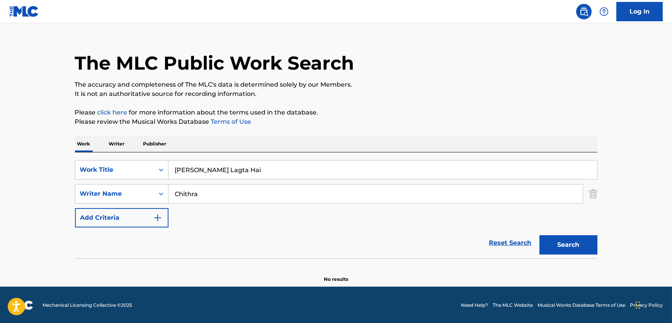
drag, startPoint x: 206, startPoint y: 193, endPoint x: 111, endPoint y: 182, distance: 95.7
click at [111, 184] on div "SearchWithCriteriab5467913-d8dd-43ac-9247-12b5e3c9f8d0 Writer Name Chithra" at bounding box center [336, 193] width 522 height 19
click at [539, 235] on button "Search" at bounding box center [568, 244] width 58 height 19
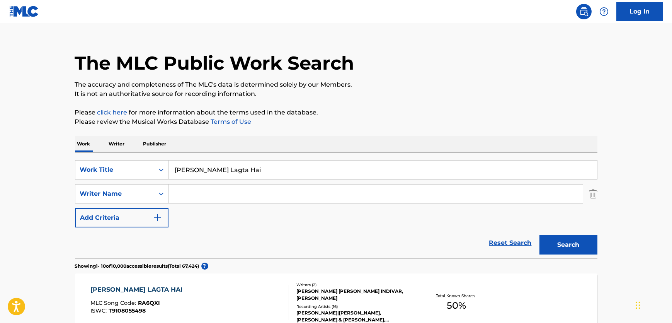
click at [229, 290] on div "[PERSON_NAME] LAGTA HAI MLC Song Code : RA6QXI ISWC : T9108055498" at bounding box center [189, 302] width 199 height 35
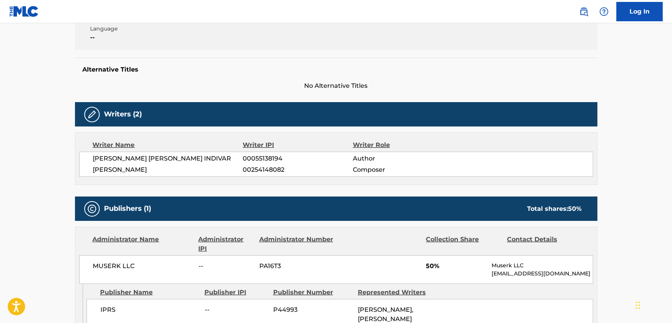
scroll to position [175, 0]
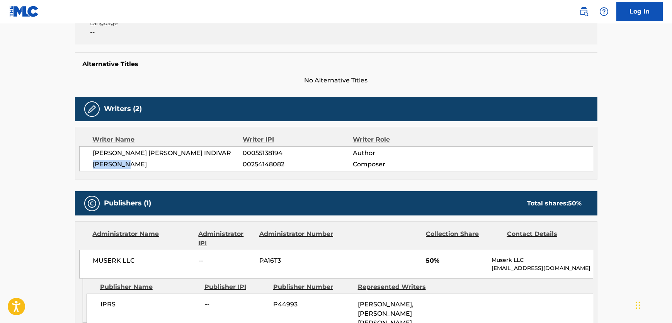
drag, startPoint x: 143, startPoint y: 161, endPoint x: 87, endPoint y: 165, distance: 56.1
click at [87, 165] on div "[PERSON_NAME] [PERSON_NAME] INDIVAR 00055138194 Author [PERSON_NAME] 0025414808…" at bounding box center [336, 158] width 514 height 25
click at [115, 154] on span "[PERSON_NAME] [PERSON_NAME] INDIVAR" at bounding box center [168, 152] width 150 height 9
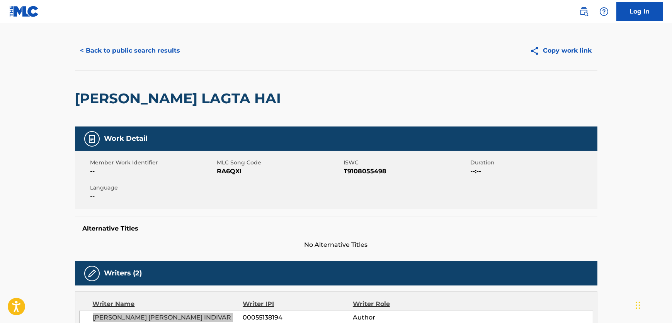
scroll to position [0, 0]
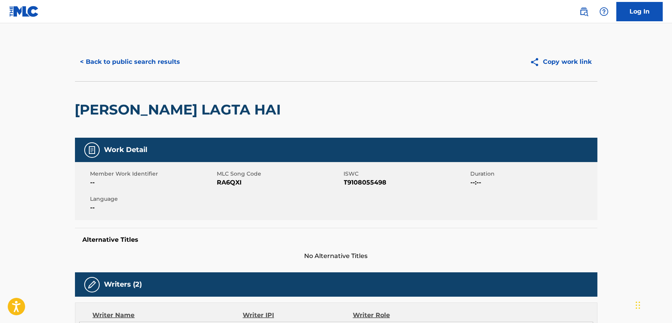
click at [241, 183] on span "RA6QXI" at bounding box center [279, 182] width 125 height 9
click at [233, 184] on span "RA6QXI" at bounding box center [279, 182] width 125 height 9
click at [360, 186] on span "T9108055498" at bounding box center [406, 182] width 125 height 9
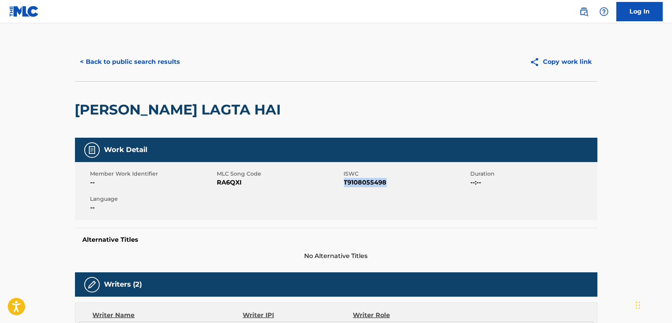
click at [360, 186] on span "T9108055498" at bounding box center [406, 182] width 125 height 9
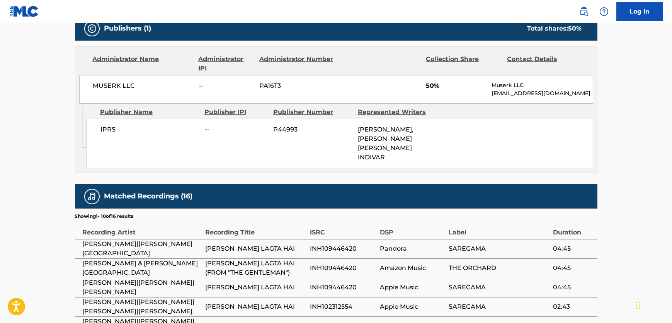
scroll to position [351, 0]
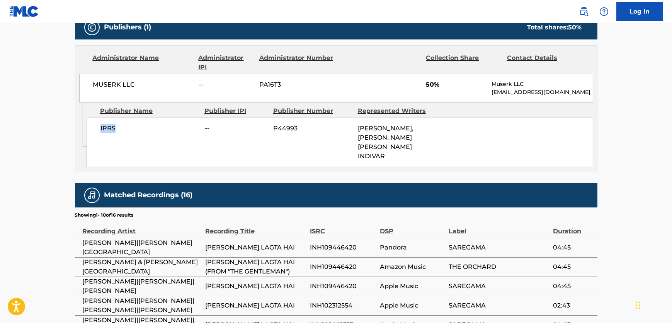
drag, startPoint x: 118, startPoint y: 133, endPoint x: 95, endPoint y: 132, distance: 22.8
click at [95, 132] on div "IPRS -- P44993 [PERSON_NAME], [PERSON_NAME] [PERSON_NAME] INDIVAR" at bounding box center [340, 141] width 506 height 49
click at [115, 88] on span "MUSERK LLC" at bounding box center [143, 84] width 100 height 9
click at [117, 84] on span "MUSERK LLC" at bounding box center [143, 84] width 100 height 9
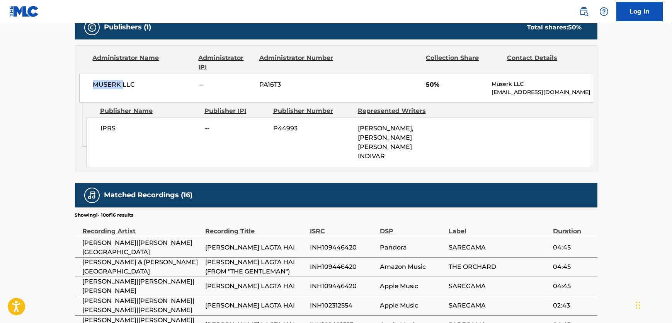
click at [117, 84] on span "MUSERK LLC" at bounding box center [143, 84] width 100 height 9
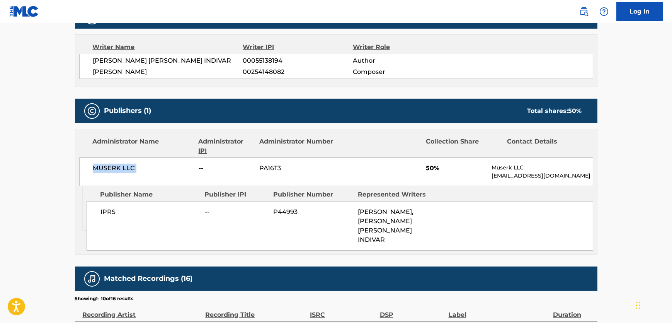
scroll to position [175, 0]
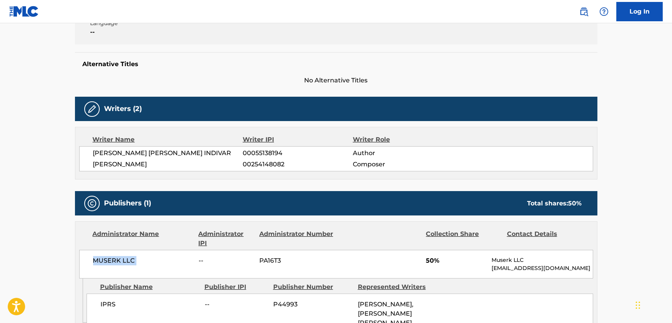
click at [104, 60] on h5 "Alternative Titles" at bounding box center [336, 64] width 507 height 8
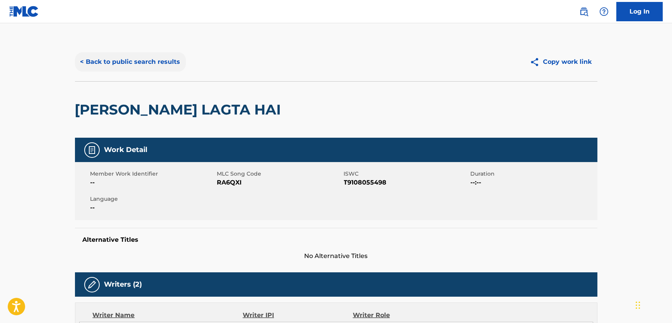
click at [112, 62] on button "< Back to public search results" at bounding box center [130, 61] width 111 height 19
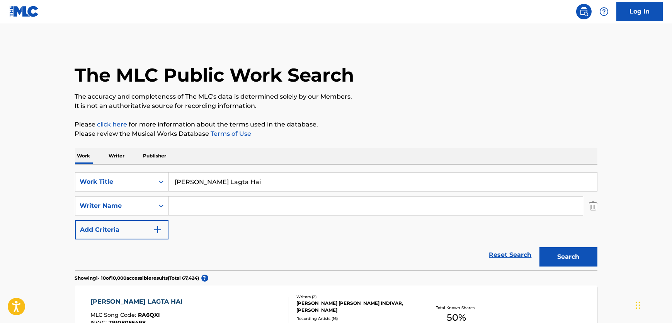
scroll to position [12, 0]
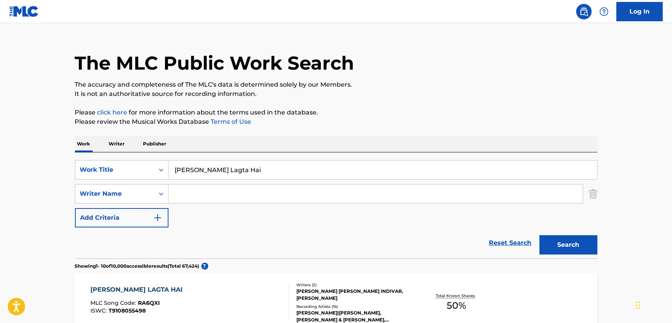
drag, startPoint x: 283, startPoint y: 170, endPoint x: 46, endPoint y: 166, distance: 237.2
click at [99, 161] on div "SearchWithCriteria61b8cb6d-dc4d-4a58-b30b-31e6ad8d7033 Work Title [PERSON_NAME]…" at bounding box center [336, 169] width 522 height 19
paste input "Addicted"
type input "Addicted"
click at [244, 202] on input "Search Form" at bounding box center [375, 193] width 414 height 19
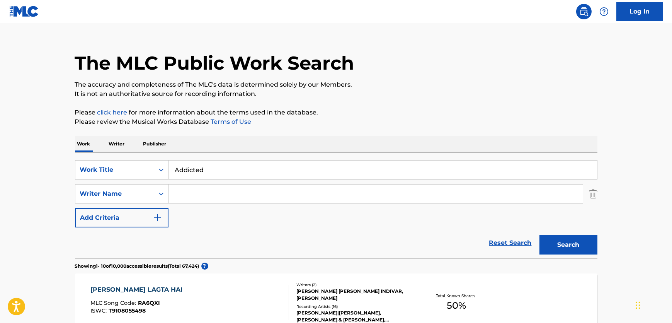
paste input "[PERSON_NAME]"
type input "[PERSON_NAME]"
click at [569, 239] on button "Search" at bounding box center [568, 244] width 58 height 19
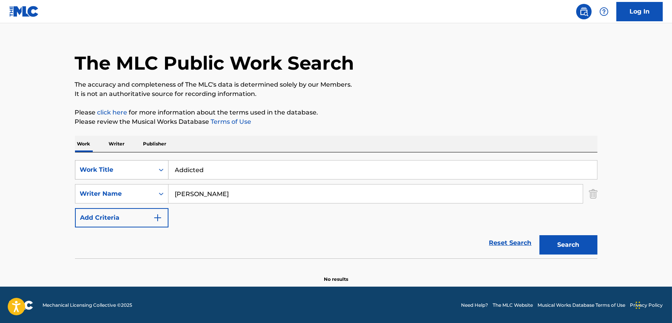
drag, startPoint x: 206, startPoint y: 169, endPoint x: 129, endPoint y: 166, distance: 76.6
click at [129, 166] on div "SearchWithCriteria61b8cb6d-dc4d-4a58-b30b-31e6ad8d7033 Work Title Addicted" at bounding box center [336, 169] width 522 height 19
paste input "Un Caso Social"
type input "Un Caso Social"
drag, startPoint x: 100, startPoint y: 189, endPoint x: 85, endPoint y: 187, distance: 16.0
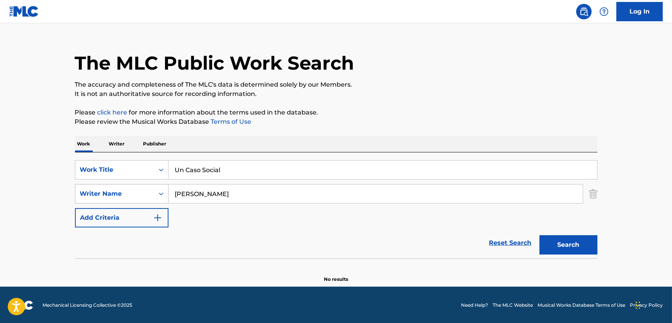
click at [85, 187] on div "SearchWithCriteriab5467913-d8dd-43ac-9247-12b5e3c9f8d0 Writer Name [PERSON_NAME]" at bounding box center [336, 193] width 522 height 19
paste input "[PERSON_NAME]"
type input "[PERSON_NAME]"
click at [583, 242] on button "Search" at bounding box center [568, 244] width 58 height 19
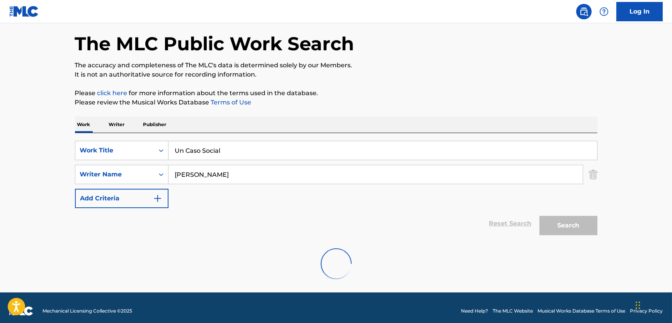
scroll to position [37, 0]
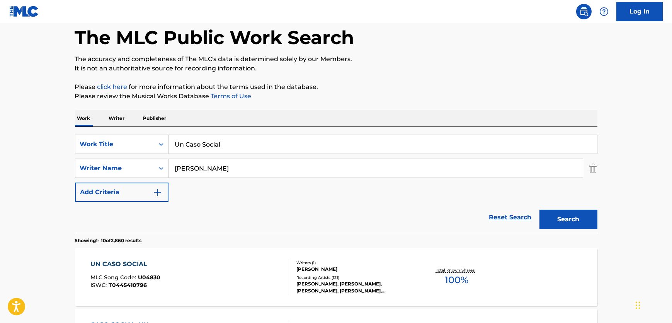
click at [220, 272] on div "UN CASO SOCIAL MLC Song Code : U04830 ISWC : T0445410796" at bounding box center [189, 276] width 199 height 35
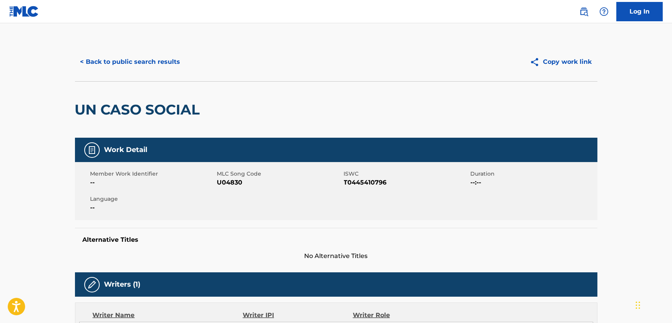
click at [229, 183] on span "U04830" at bounding box center [279, 182] width 125 height 9
click at [370, 184] on span "T0445410796" at bounding box center [406, 182] width 125 height 9
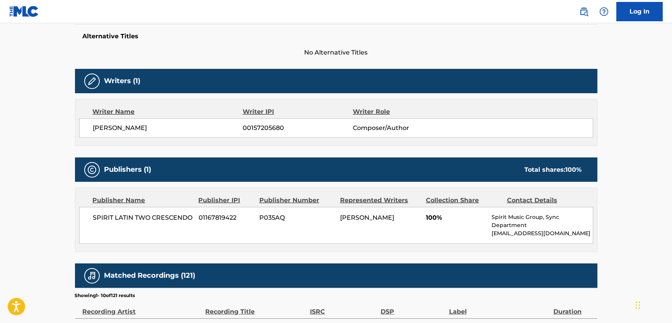
scroll to position [211, 0]
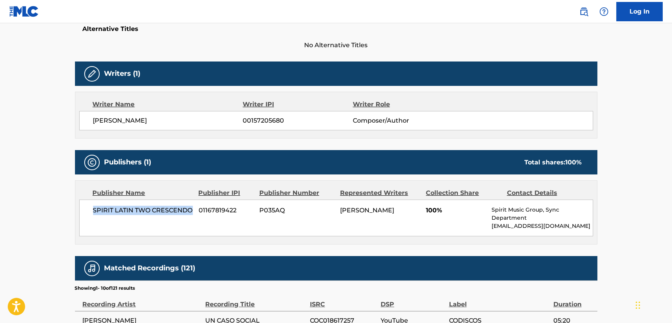
drag, startPoint x: 142, startPoint y: 218, endPoint x: 87, endPoint y: 210, distance: 55.1
click at [87, 210] on div "SPIRIT LATIN TWO CRESCENDO 01167819422 P035AQ [PERSON_NAME] 100% Spirit Music G…" at bounding box center [336, 217] width 514 height 37
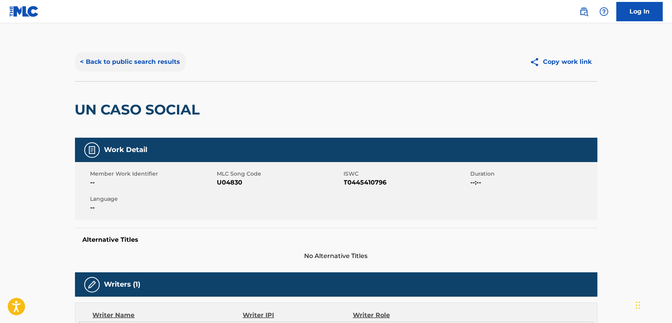
click at [143, 70] on button "< Back to public search results" at bounding box center [130, 61] width 111 height 19
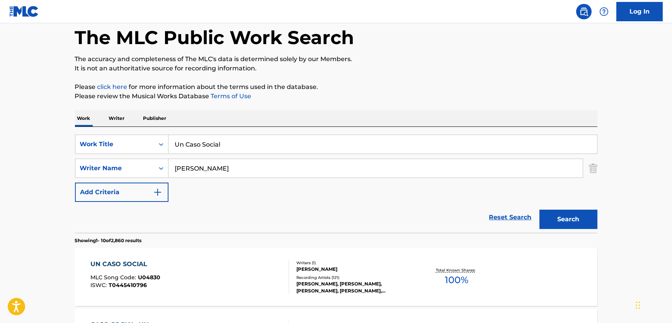
drag, startPoint x: 241, startPoint y: 139, endPoint x: 238, endPoint y: 142, distance: 4.7
click at [239, 141] on input "Un Caso Social" at bounding box center [382, 144] width 428 height 19
drag, startPoint x: 135, startPoint y: 137, endPoint x: 0, endPoint y: 146, distance: 135.2
click at [88, 136] on div "SearchWithCriteria61b8cb6d-dc4d-4a58-b30b-31e6ad8d7033 Work Title Un Caso Social" at bounding box center [336, 143] width 522 height 19
paste input "Rupelto Mena"
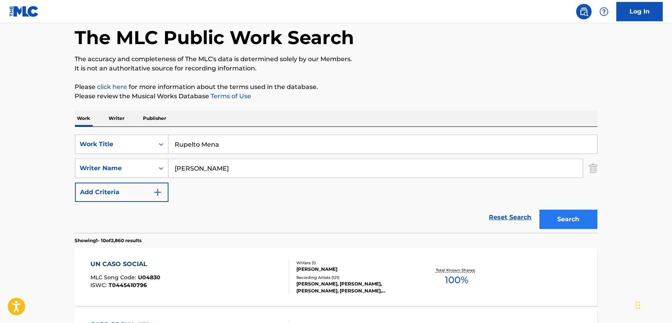
type input "Rupelto Mena"
click at [574, 218] on button "Search" at bounding box center [568, 218] width 58 height 19
click at [232, 265] on div "RUPELTO MENA MLC Song Code : RA5NLJ ISWC : T0446166671" at bounding box center [189, 276] width 199 height 35
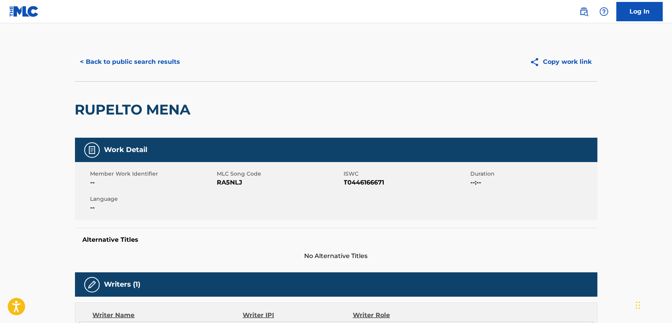
click at [232, 186] on span "RA5NLJ" at bounding box center [279, 182] width 125 height 9
click at [233, 185] on span "RA5NLJ" at bounding box center [279, 182] width 125 height 9
click at [360, 188] on div "Member Work Identifier -- MLC Song Code RA5NLJ ISWC T0446166671 Duration --:-- …" at bounding box center [336, 191] width 522 height 58
click at [360, 185] on span "T0446166671" at bounding box center [406, 182] width 125 height 9
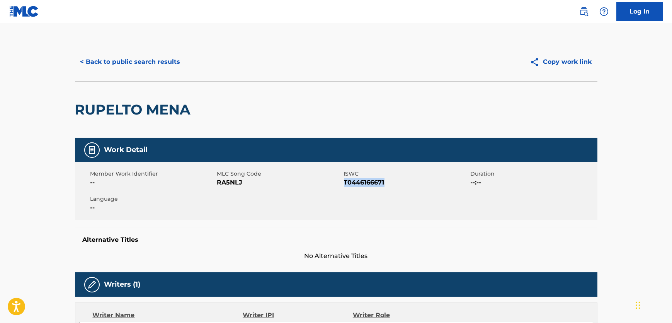
click at [360, 185] on span "T0446166671" at bounding box center [406, 182] width 125 height 9
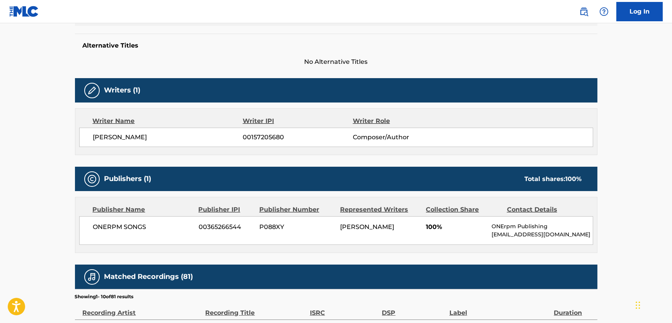
scroll to position [211, 0]
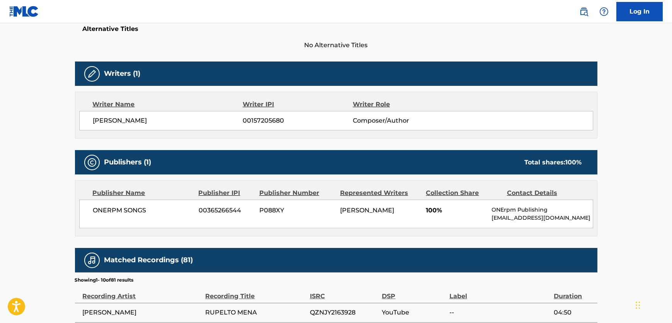
click at [122, 116] on span "[PERSON_NAME]" at bounding box center [168, 120] width 150 height 9
click at [106, 215] on div "ONERPM SONGS 00365266544 P088XY [PERSON_NAME] 100% ONErpm Publishing [EMAIL_ADD…" at bounding box center [336, 213] width 514 height 29
click at [109, 213] on span "ONERPM SONGS" at bounding box center [143, 210] width 100 height 9
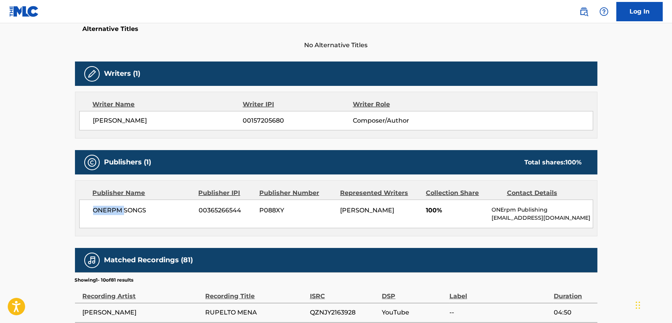
click at [109, 213] on span "ONERPM SONGS" at bounding box center [143, 210] width 100 height 9
click at [113, 209] on span "ONERPM SONGS" at bounding box center [143, 210] width 100 height 9
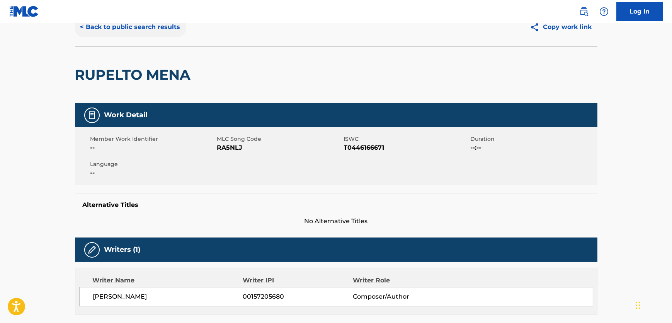
scroll to position [0, 0]
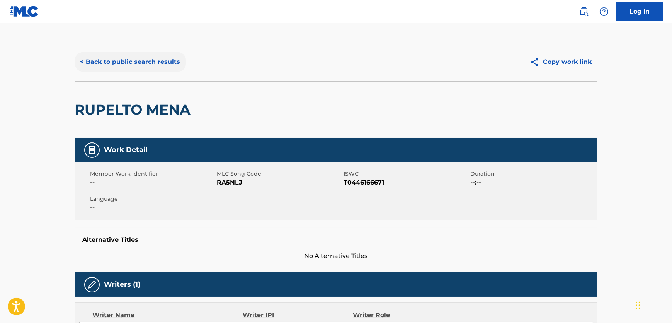
click at [131, 53] on button "< Back to public search results" at bounding box center [130, 61] width 111 height 19
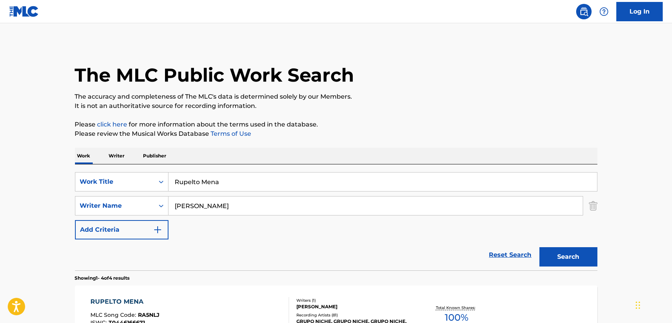
scroll to position [37, 0]
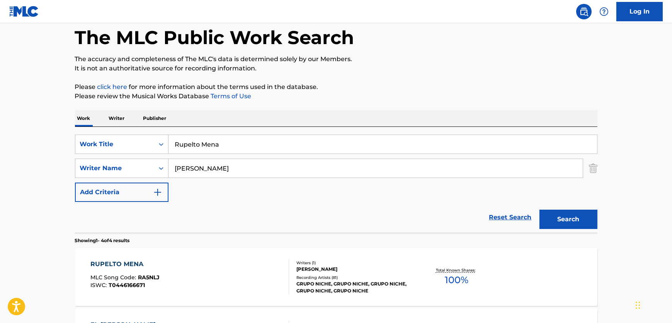
drag, startPoint x: 234, startPoint y: 141, endPoint x: 55, endPoint y: 152, distance: 179.6
click at [124, 143] on div "SearchWithCriteria61b8cb6d-dc4d-4a58-b30b-31e6ad8d7033 Work Title Rupelto Mena" at bounding box center [336, 143] width 522 height 19
paste input "Escombros"
type input "Escombros"
drag, startPoint x: 205, startPoint y: 166, endPoint x: 137, endPoint y: 168, distance: 68.0
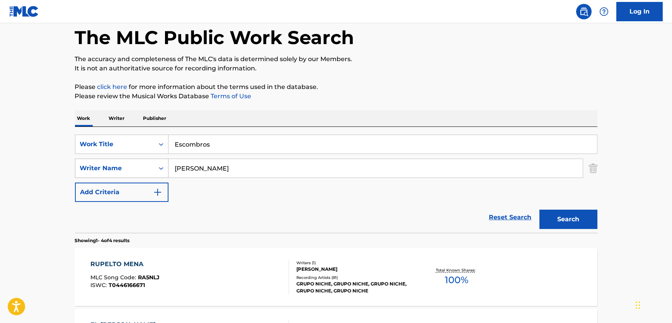
click at [113, 161] on div "SearchWithCriteriab5467913-d8dd-43ac-9247-12b5e3c9f8d0 Writer Name [PERSON_NAME]" at bounding box center [336, 167] width 522 height 19
paste input "[PERSON_NAME]"
type input "[PERSON_NAME]"
click at [557, 221] on button "Search" at bounding box center [568, 218] width 58 height 19
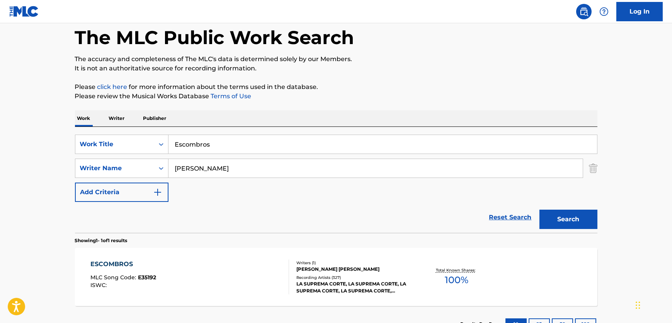
click at [250, 273] on div "ESCOMBROS MLC Song Code : E35192 ISWC :" at bounding box center [189, 276] width 199 height 35
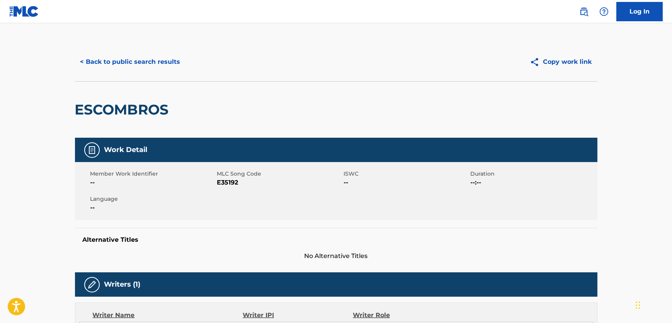
click at [229, 187] on div "Member Work Identifier -- MLC Song Code E35192 ISWC -- Duration --:-- Language …" at bounding box center [336, 191] width 522 height 58
click at [229, 186] on span "E35192" at bounding box center [279, 182] width 125 height 9
click at [229, 184] on span "E35192" at bounding box center [279, 182] width 125 height 9
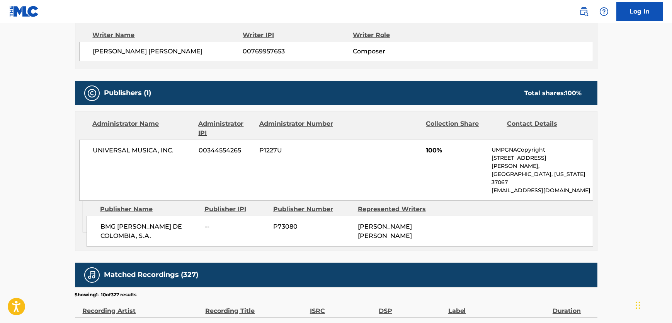
scroll to position [281, 0]
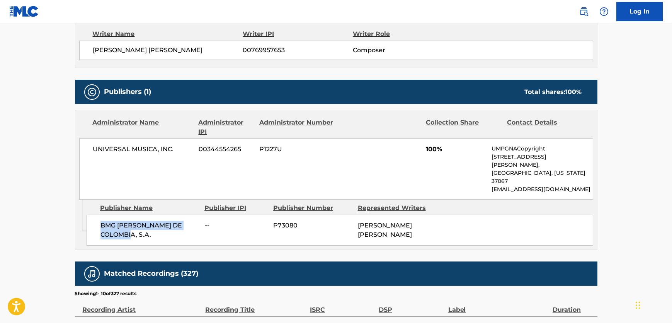
drag, startPoint x: 139, startPoint y: 216, endPoint x: 93, endPoint y: 209, distance: 46.9
click at [93, 214] on div "BMG [PERSON_NAME] DE COLOMBIA, S.A. -- P73080 [PERSON_NAME] [PERSON_NAME]" at bounding box center [340, 229] width 506 height 31
drag, startPoint x: 175, startPoint y: 150, endPoint x: 91, endPoint y: 154, distance: 84.7
click at [91, 154] on div "UNIVERSAL MUSICA, INC. 00344554265 P1227U 100% UMPGNACopyright [STREET_ADDRESS]…" at bounding box center [336, 168] width 514 height 61
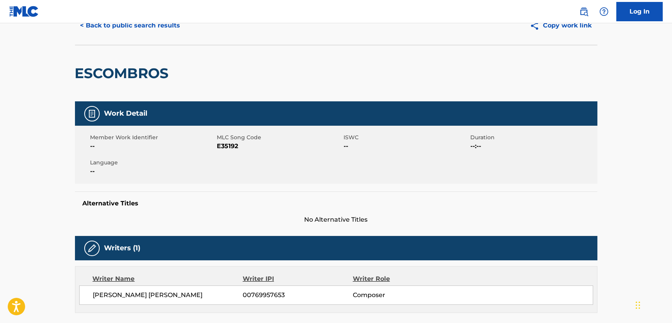
scroll to position [0, 0]
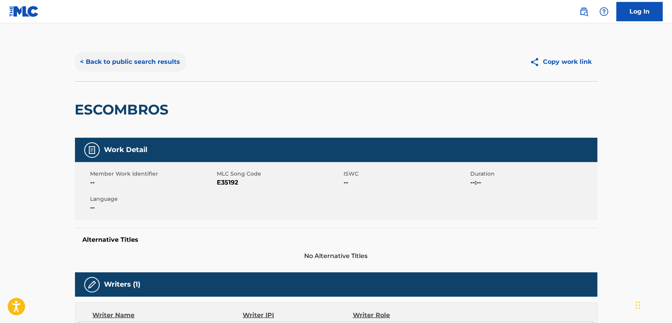
click at [160, 66] on button "< Back to public search results" at bounding box center [130, 61] width 111 height 19
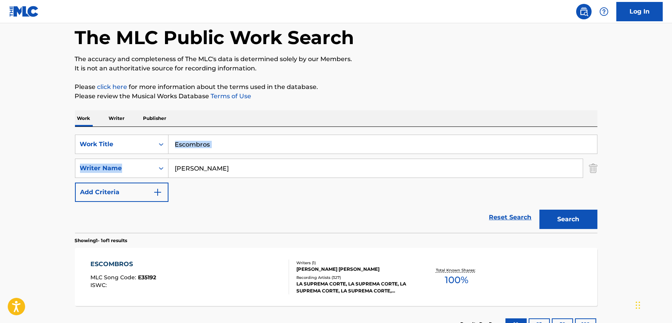
drag, startPoint x: 225, startPoint y: 154, endPoint x: 65, endPoint y: 140, distance: 160.5
click at [66, 140] on div "The MLC Public Work Search The accuracy and completeness of The MLC's data is d…" at bounding box center [336, 173] width 541 height 337
click at [205, 144] on input "Escombros" at bounding box center [382, 144] width 428 height 19
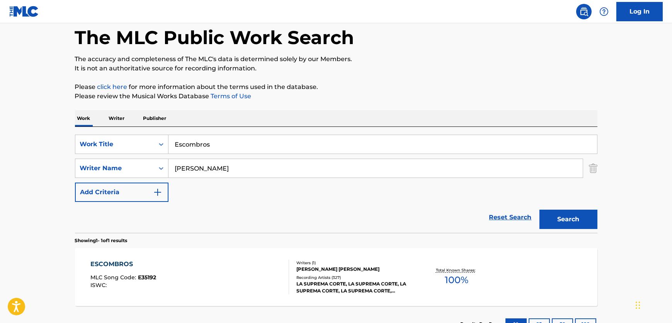
paste input "Sabiduria"
type input "Sabiduria"
drag, startPoint x: 219, startPoint y: 173, endPoint x: 251, endPoint y: 175, distance: 32.1
click at [151, 169] on div "SearchWithCriteriab5467913-d8dd-43ac-9247-12b5e3c9f8d0 Writer Name [PERSON_NAME]" at bounding box center [336, 167] width 522 height 19
paste input "[PERSON_NAME]"
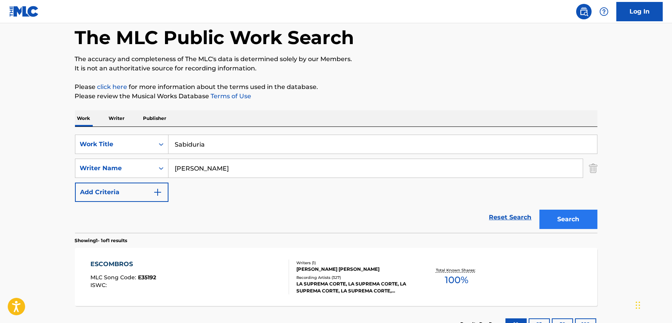
type input "[PERSON_NAME]"
click at [555, 212] on button "Search" at bounding box center [568, 218] width 58 height 19
click at [218, 265] on div "SABIDURIA MLC Song Code : S19653 ISWC :" at bounding box center [189, 276] width 199 height 35
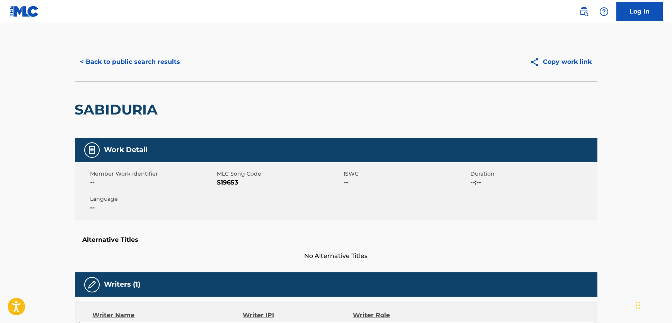
click at [229, 186] on span "S19653" at bounding box center [279, 182] width 125 height 9
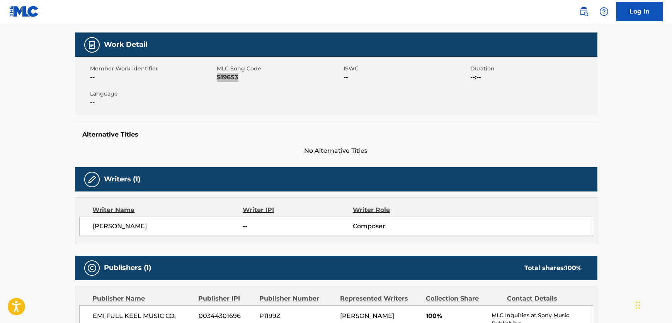
scroll to position [211, 0]
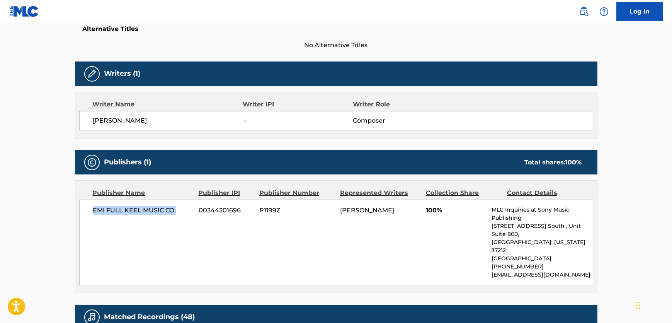
drag, startPoint x: 136, startPoint y: 214, endPoint x: 88, endPoint y: 214, distance: 48.7
click at [88, 214] on div "EMI FULL KEEL MUSIC CO. 00344301696 P1199Z [PERSON_NAME] 100% MLC Inquiries at …" at bounding box center [336, 241] width 514 height 85
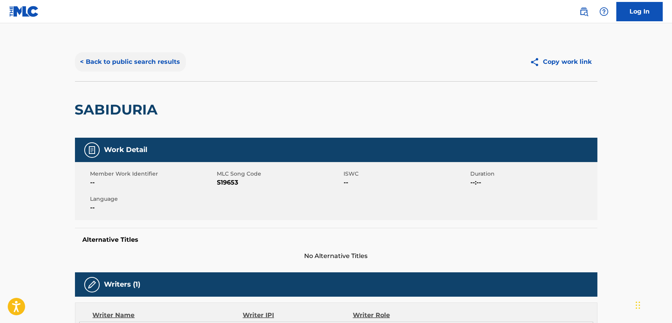
click at [151, 64] on button "< Back to public search results" at bounding box center [130, 61] width 111 height 19
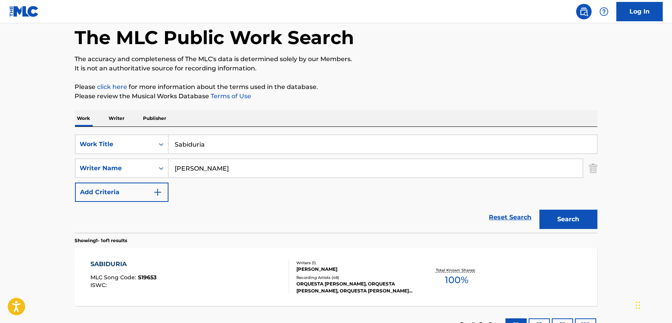
drag, startPoint x: 169, startPoint y: 144, endPoint x: 36, endPoint y: 124, distance: 135.2
click at [73, 124] on div "The MLC Public Work Search The accuracy and completeness of The MLC's data is d…" at bounding box center [336, 173] width 541 height 337
paste input "Grains"
type input "Grains"
drag, startPoint x: 220, startPoint y: 167, endPoint x: 378, endPoint y: 164, distance: 158.0
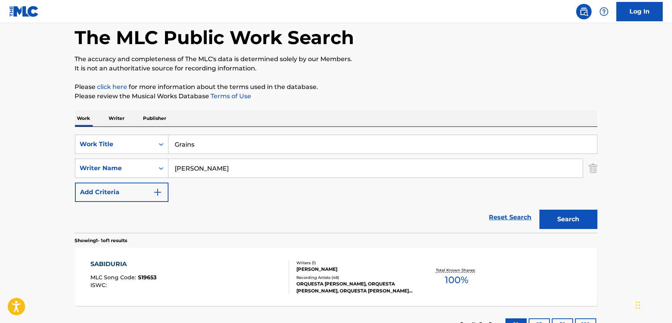
click at [113, 164] on div "SearchWithCriteriab5467913-d8dd-43ac-9247-12b5e3c9f8d0 Writer Name [PERSON_NAME]" at bounding box center [336, 167] width 522 height 19
paste input "[PERSON_NAME]"
type input "[PERSON_NAME]"
click at [569, 223] on button "Search" at bounding box center [568, 218] width 58 height 19
click at [268, 259] on div "GRAINS MLC Song Code : GV9BET ISWC :" at bounding box center [189, 276] width 199 height 35
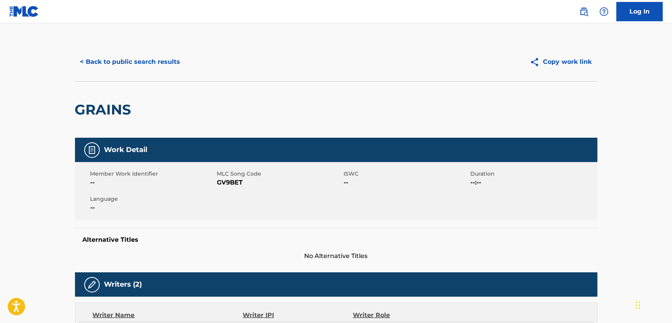
click at [238, 184] on span "GV9BET" at bounding box center [279, 182] width 125 height 9
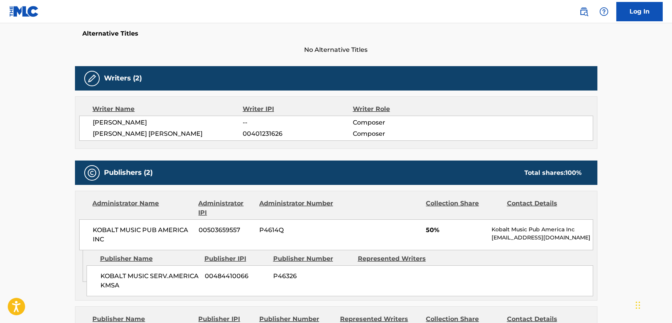
scroll to position [211, 0]
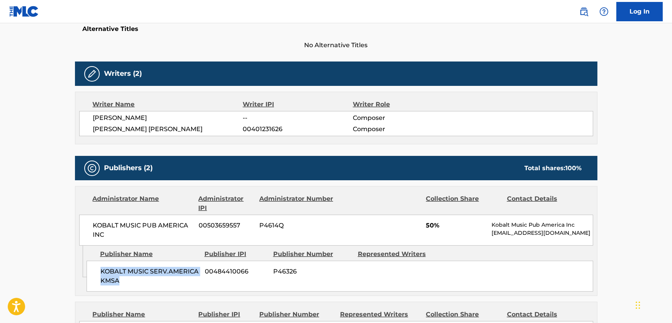
drag, startPoint x: 131, startPoint y: 283, endPoint x: 91, endPoint y: 268, distance: 42.4
click at [91, 268] on div "KOBALT MUSIC SERV.AMERICA KMSA 00484410066 P46326" at bounding box center [340, 275] width 506 height 31
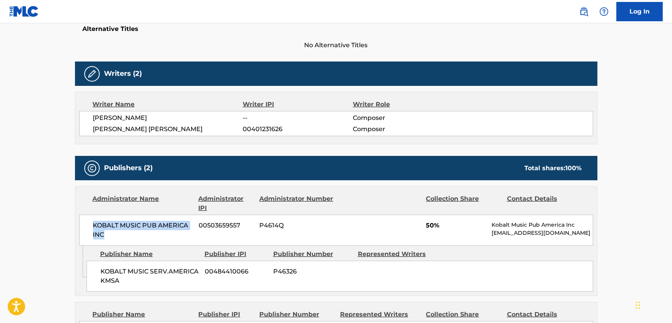
drag, startPoint x: 110, startPoint y: 237, endPoint x: 55, endPoint y: 221, distance: 57.8
click at [88, 228] on div "KOBALT MUSIC PUB AMERICA INC 00503659557 P4614Q 50% Kobalt Music Pub America In…" at bounding box center [336, 229] width 514 height 31
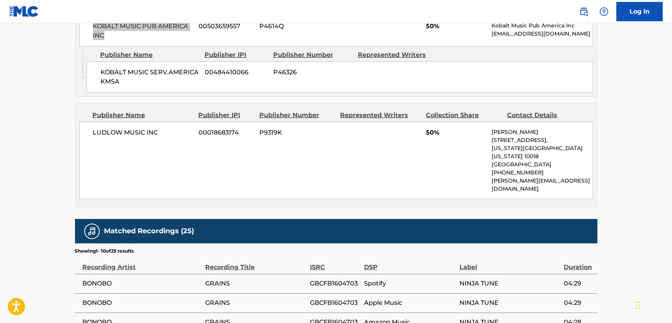
scroll to position [421, 0]
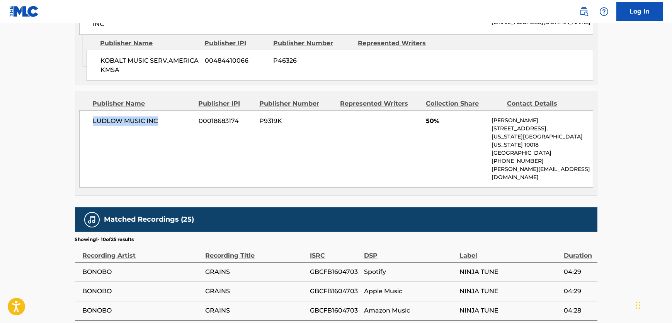
drag, startPoint x: 112, startPoint y: 122, endPoint x: 91, endPoint y: 122, distance: 21.2
click at [91, 122] on div "LUDLOW MUSIC INC 00018683174 P9319K 50% [PERSON_NAME] [STREET_ADDRESS][US_STATE…" at bounding box center [336, 148] width 514 height 77
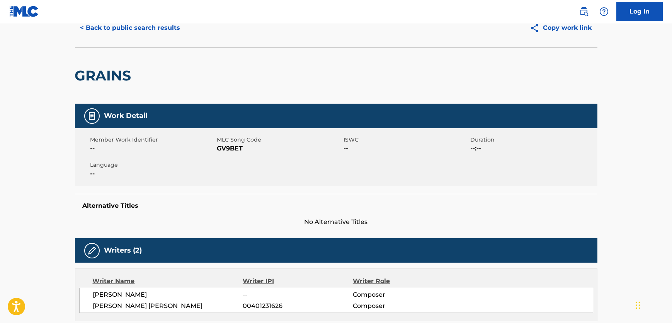
scroll to position [0, 0]
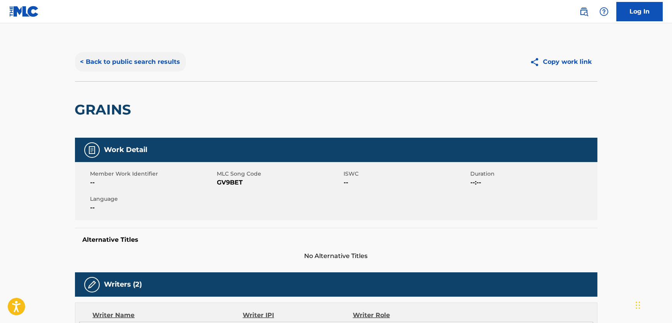
click at [141, 51] on div "< Back to public search results Copy work link" at bounding box center [336, 61] width 522 height 39
click at [139, 62] on button "< Back to public search results" at bounding box center [130, 61] width 111 height 19
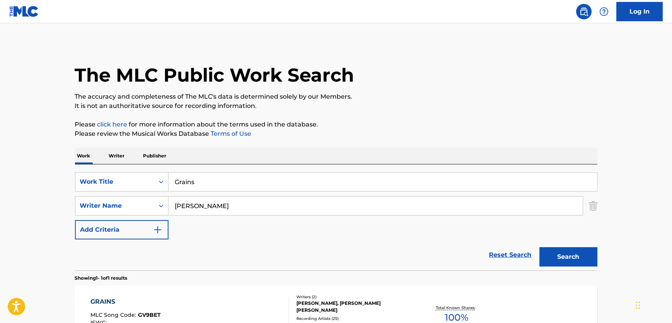
scroll to position [37, 0]
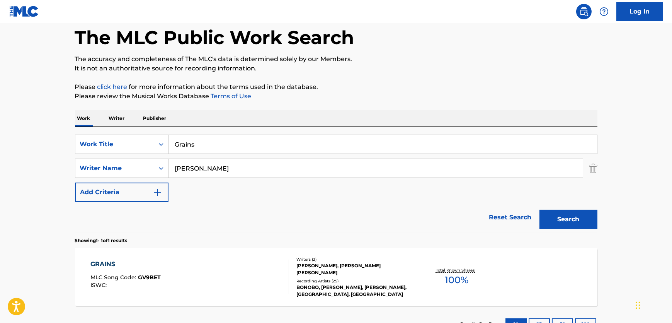
drag, startPoint x: 251, startPoint y: 141, endPoint x: 45, endPoint y: 143, distance: 205.9
click at [45, 143] on main "The MLC Public Work Search The accuracy and completeness of The MLC's data is d…" at bounding box center [336, 166] width 672 height 360
paste input "Muineira de Valdeferreiros"
type input "Muineira de Valdeferreiros"
drag, startPoint x: 205, startPoint y: 166, endPoint x: 88, endPoint y: 169, distance: 116.7
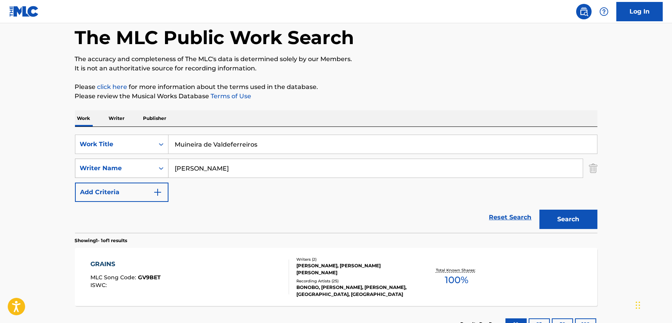
click at [89, 169] on div "SearchWithCriteriab5467913-d8dd-43ac-9247-12b5e3c9f8d0 Writer Name [PERSON_NAME]" at bounding box center [336, 167] width 522 height 19
click at [539, 209] on button "Search" at bounding box center [568, 218] width 58 height 19
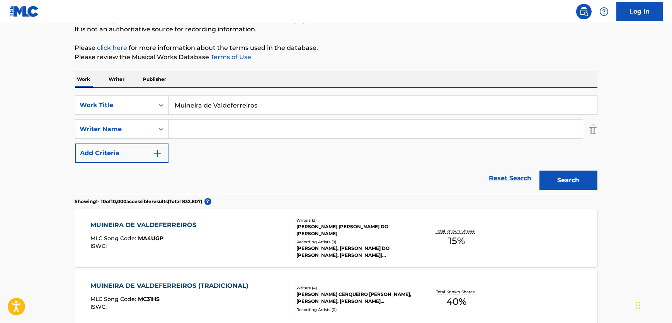
scroll to position [2, 0]
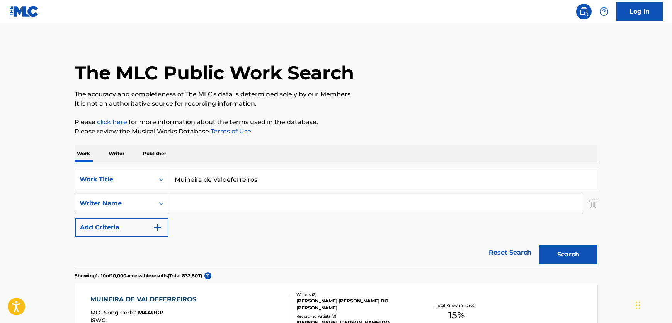
drag, startPoint x: 282, startPoint y: 188, endPoint x: 0, endPoint y: 224, distance: 283.9
paste input "Losing"
type input "Losing"
click at [256, 196] on input "Search Form" at bounding box center [375, 203] width 414 height 19
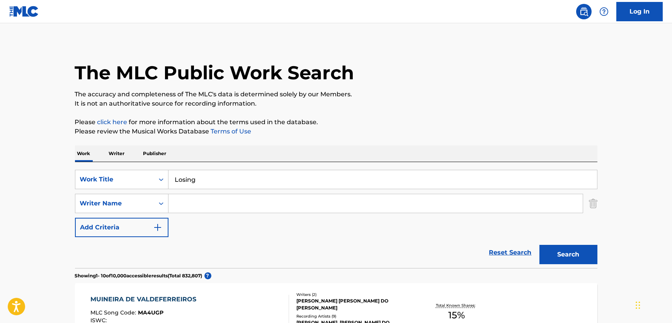
paste input "[PERSON_NAME]"
type input "[PERSON_NAME]"
drag, startPoint x: 606, startPoint y: 250, endPoint x: 585, endPoint y: 250, distance: 21.2
click at [581, 250] on button "Search" at bounding box center [568, 254] width 58 height 19
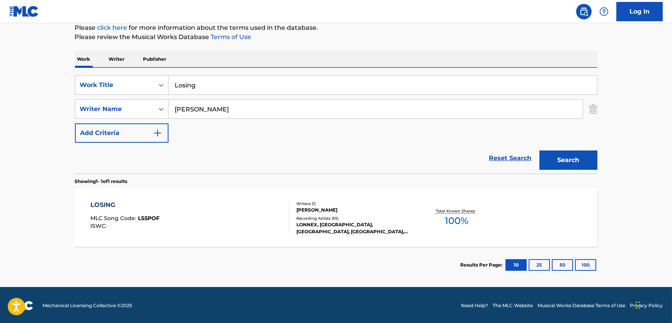
scroll to position [97, 0]
click at [243, 218] on div "LOSING MLC Song Code : LS5POF ISWC :" at bounding box center [189, 217] width 199 height 35
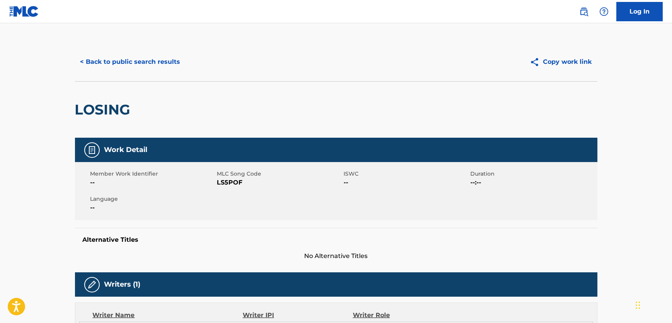
click at [236, 179] on span "LS5POF" at bounding box center [279, 182] width 125 height 9
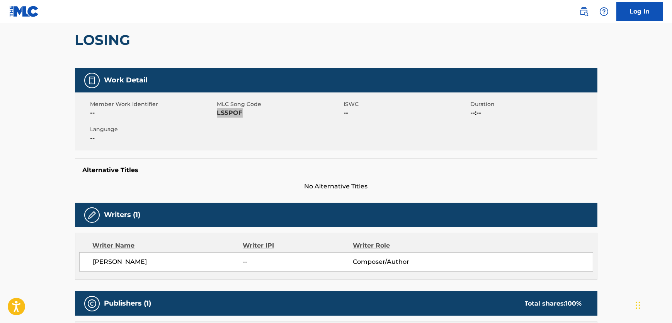
scroll to position [246, 0]
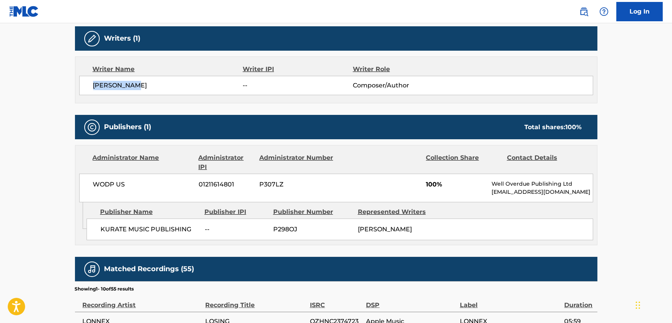
click at [75, 86] on div "Writer Name Writer IPI Writer Role [PERSON_NAME] -- Composer/Author" at bounding box center [336, 79] width 522 height 47
drag, startPoint x: 194, startPoint y: 227, endPoint x: 99, endPoint y: 233, distance: 95.2
click at [99, 233] on div "KURATE MUSIC PUBLISHING -- P298OJ [PERSON_NAME]" at bounding box center [340, 229] width 506 height 22
drag, startPoint x: 86, startPoint y: 192, endPoint x: 71, endPoint y: 192, distance: 15.1
click at [71, 192] on div "< Back to public search results Copy work link LOSING Work Detail Member Work I…" at bounding box center [336, 164] width 541 height 735
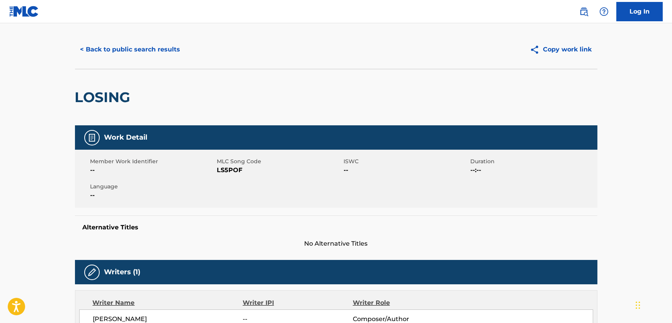
scroll to position [0, 0]
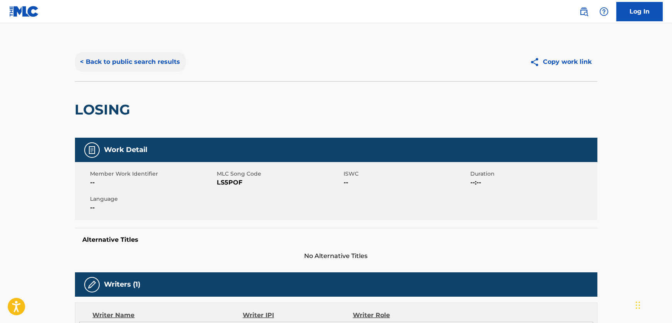
click at [156, 69] on button "< Back to public search results" at bounding box center [130, 61] width 111 height 19
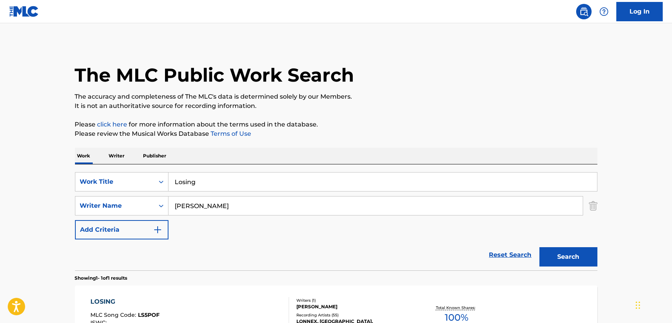
scroll to position [53, 0]
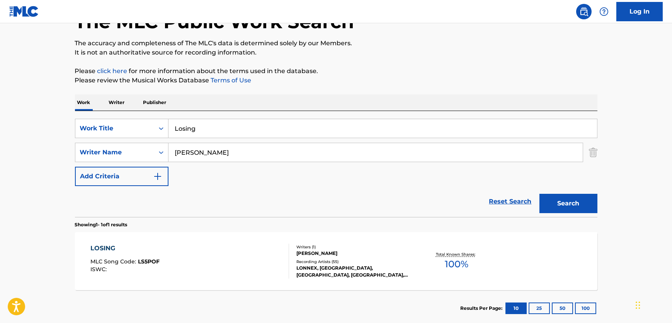
drag, startPoint x: 212, startPoint y: 127, endPoint x: 0, endPoint y: 131, distance: 212.5
click at [61, 128] on main "The MLC Public Work Search The accuracy and completeness of The MLC's data is d…" at bounding box center [336, 150] width 672 height 360
paste input "Shir Ahava Tari"
type input "Shir Ahava Tari"
drag, startPoint x: 230, startPoint y: 146, endPoint x: 124, endPoint y: 149, distance: 106.3
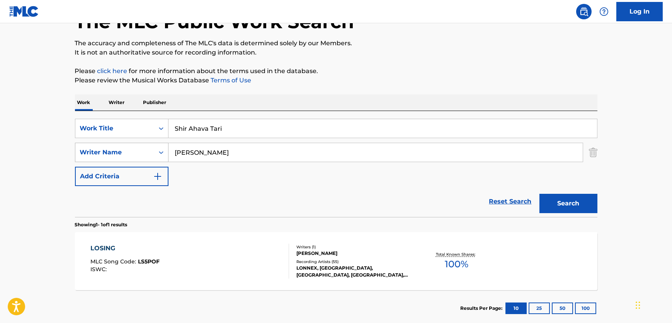
click at [123, 149] on div "SearchWithCriteriab5467913-d8dd-43ac-9247-12b5e3c9f8d0 Writer Name [PERSON_NAME]" at bounding box center [336, 152] width 522 height 19
paste input "[PERSON_NAME]"
type input "[PERSON_NAME]"
click at [582, 209] on button "Search" at bounding box center [568, 203] width 58 height 19
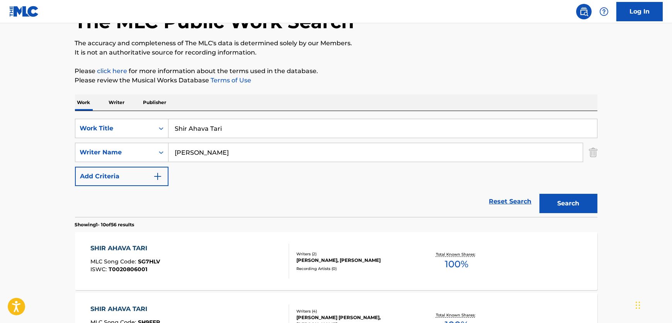
click at [215, 255] on div "SHIR AHAVA TARI MLC Song Code : SG7HLV ISWC : T0020806001" at bounding box center [189, 260] width 199 height 35
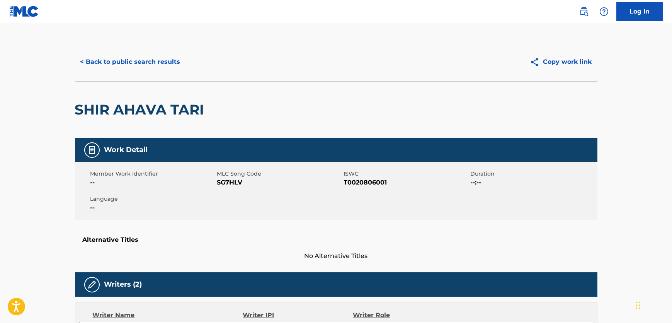
click at [228, 178] on span "SG7HLV" at bounding box center [279, 182] width 125 height 9
click at [360, 176] on span "ISWC" at bounding box center [406, 174] width 125 height 8
click at [358, 181] on span "T0020806001" at bounding box center [406, 182] width 125 height 9
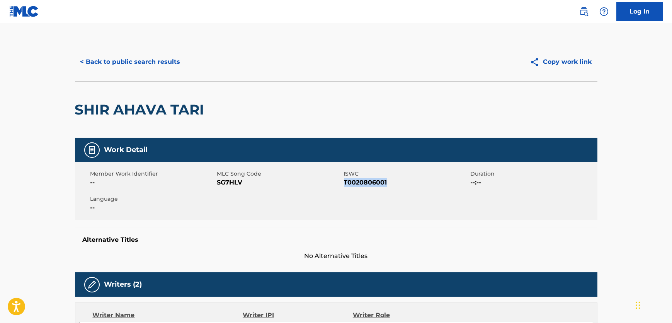
click at [358, 181] on span "T0020806001" at bounding box center [406, 182] width 125 height 9
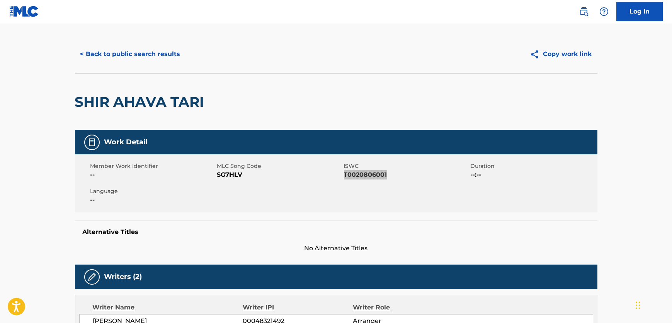
scroll to position [211, 0]
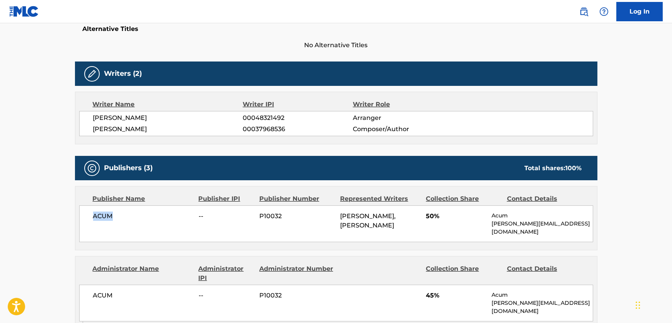
drag, startPoint x: 113, startPoint y: 220, endPoint x: 75, endPoint y: 222, distance: 37.9
click at [75, 222] on div "Publisher Name Publisher IPI Publisher Number Represented Writers Collection Sh…" at bounding box center [335, 217] width 521 height 63
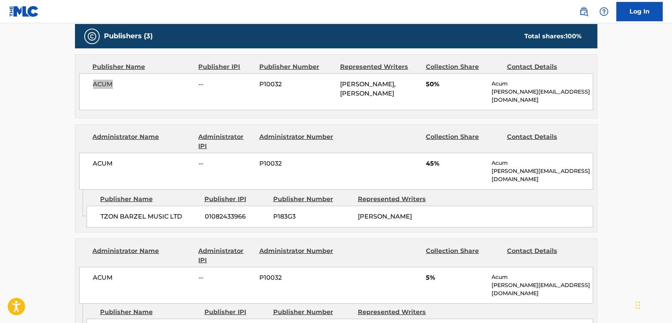
scroll to position [351, 0]
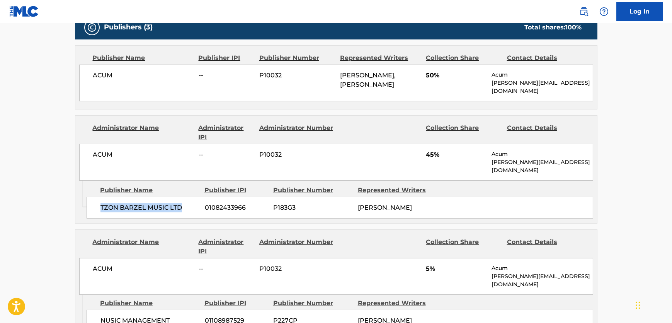
drag, startPoint x: 116, startPoint y: 196, endPoint x: 100, endPoint y: 196, distance: 15.5
click at [100, 203] on span "TZON BARZEL MUSIC LTD" at bounding box center [149, 207] width 99 height 9
drag, startPoint x: 131, startPoint y: 152, endPoint x: 85, endPoint y: 153, distance: 46.4
click at [85, 153] on div "ACUM -- P10032 45% Acum [EMAIL_ADDRESS][DOMAIN_NAME]" at bounding box center [336, 162] width 514 height 37
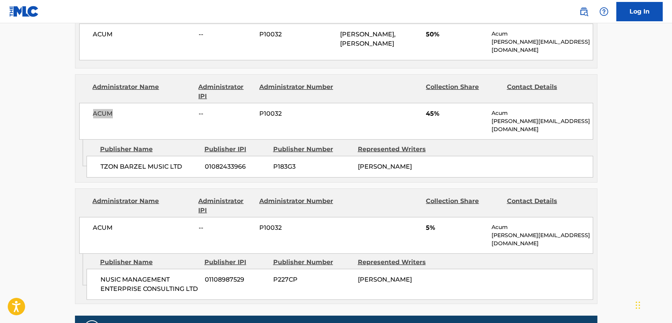
scroll to position [456, 0]
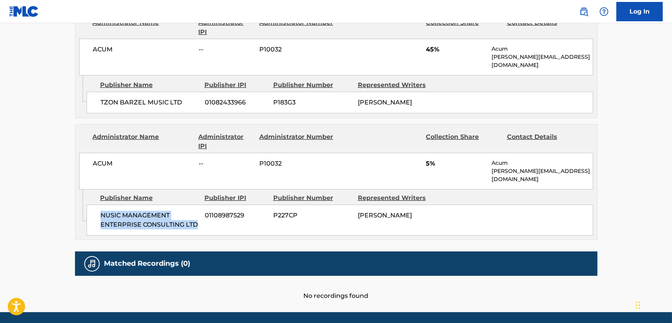
drag, startPoint x: 172, startPoint y: 205, endPoint x: 0, endPoint y: 194, distance: 172.2
click at [95, 204] on div "NUSIC MANAGEMENT ENTERPRISE CONSULTING LTD 01108987529 P227CP [PERSON_NAME]" at bounding box center [340, 219] width 506 height 31
drag, startPoint x: 92, startPoint y: 149, endPoint x: 87, endPoint y: 149, distance: 5.0
click at [87, 153] on div "ACUM -- P10032 5% Acum [EMAIL_ADDRESS][DOMAIN_NAME]" at bounding box center [336, 171] width 514 height 37
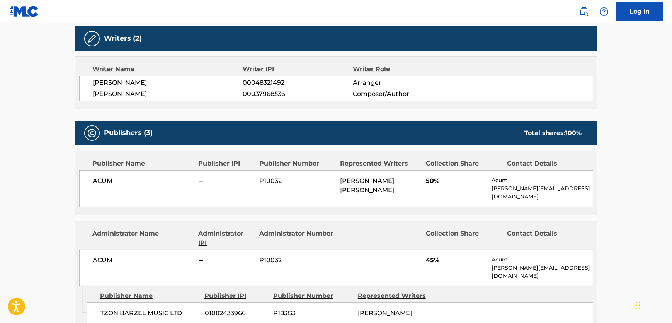
scroll to position [35, 0]
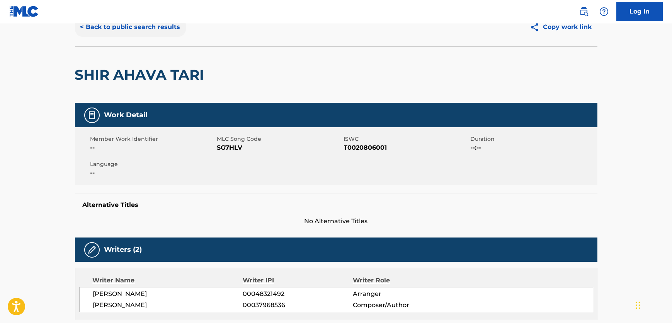
click at [147, 28] on button "< Back to public search results" at bounding box center [130, 26] width 111 height 19
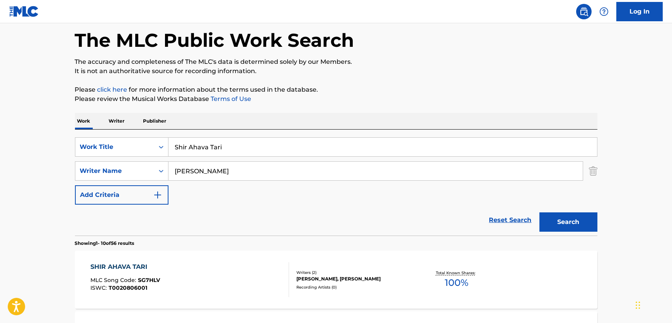
scroll to position [53, 0]
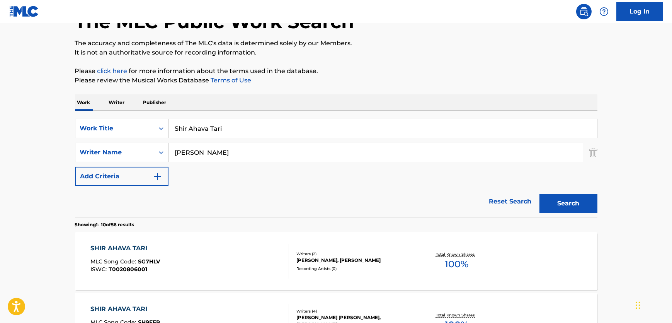
drag, startPoint x: 218, startPoint y: 126, endPoint x: 214, endPoint y: 124, distance: 4.5
click at [214, 124] on input "Shir Ahava Tari" at bounding box center [382, 128] width 428 height 19
drag, startPoint x: 204, startPoint y: 124, endPoint x: 88, endPoint y: 126, distance: 115.5
click at [88, 126] on div "SearchWithCriteria61b8cb6d-dc4d-4a58-b30b-31e6ad8d7033 Work Title Shir Ahava Ta…" at bounding box center [336, 128] width 522 height 19
paste input "omething Ain't Right"
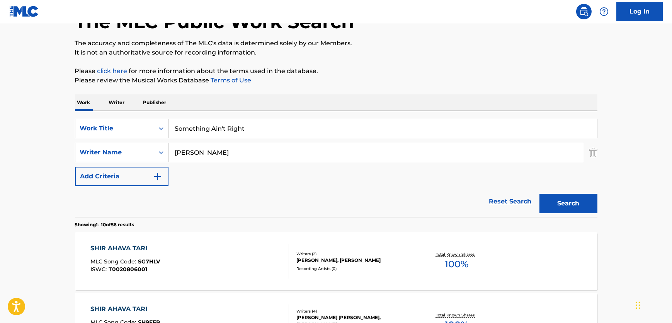
type input "Something Ain't Right"
drag, startPoint x: 240, startPoint y: 154, endPoint x: 59, endPoint y: 145, distance: 181.0
paste input "King"
type input "King"
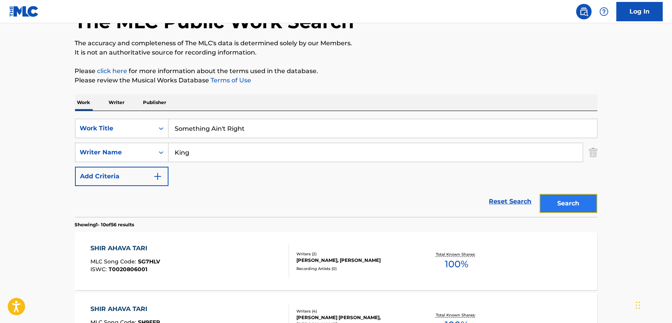
click at [575, 205] on button "Search" at bounding box center [568, 203] width 58 height 19
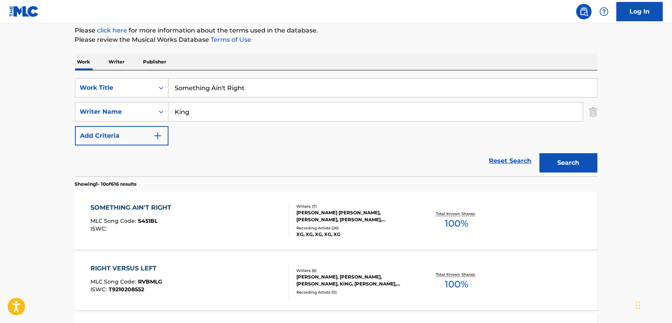
scroll to position [158, 0]
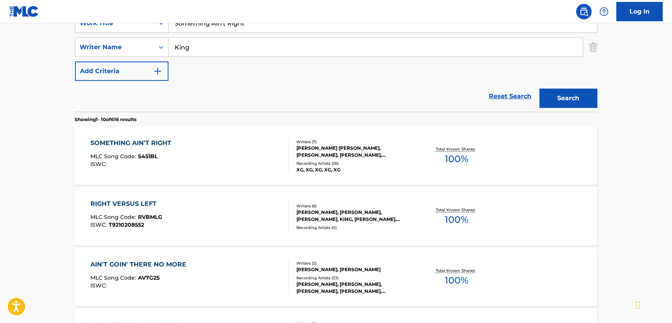
click at [177, 132] on div "SOMETHING AIN'T RIGHT MLC Song Code : S451BL ISWC : Writers ( 7 ) [PERSON_NAME]…" at bounding box center [336, 156] width 522 height 58
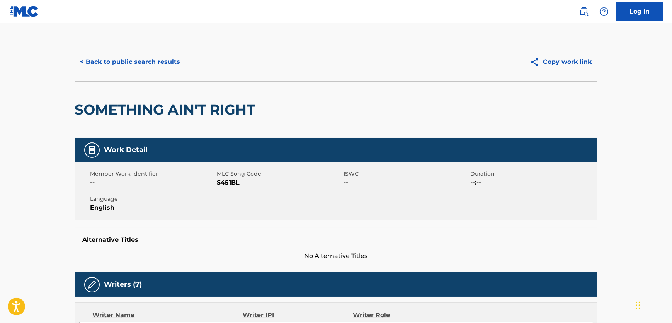
click at [233, 185] on span "S451BL" at bounding box center [279, 182] width 125 height 9
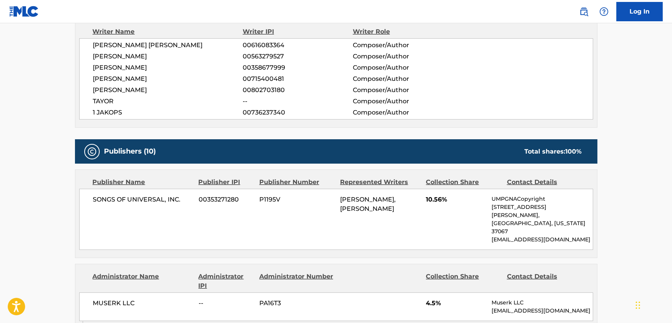
scroll to position [281, 0]
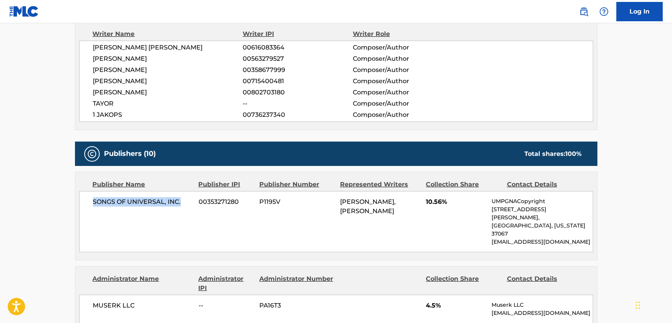
drag, startPoint x: 189, startPoint y: 199, endPoint x: 85, endPoint y: 204, distance: 104.0
click at [85, 204] on div "SONGS OF UNIVERSAL, INC. 00353271280 P1195V [PERSON_NAME], [PERSON_NAME] 10.56%…" at bounding box center [336, 221] width 514 height 61
drag, startPoint x: 118, startPoint y: 72, endPoint x: 90, endPoint y: 72, distance: 28.6
click at [90, 72] on div "[PERSON_NAME] [PERSON_NAME] 00616083364 Composer/Author [PERSON_NAME] 005632795…" at bounding box center [336, 81] width 514 height 81
click at [151, 48] on span "[PERSON_NAME] [PERSON_NAME]" at bounding box center [168, 47] width 150 height 9
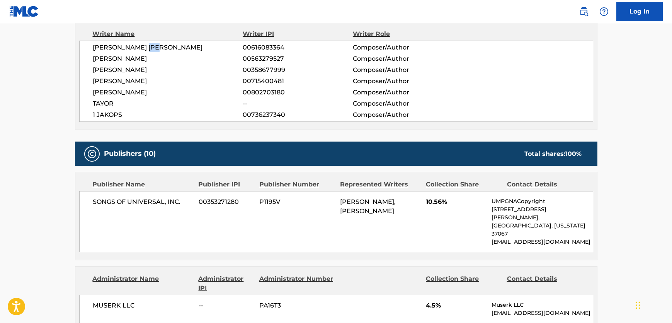
click at [151, 48] on span "[PERSON_NAME] [PERSON_NAME]" at bounding box center [168, 47] width 150 height 9
click at [143, 56] on span "[PERSON_NAME]" at bounding box center [168, 58] width 150 height 9
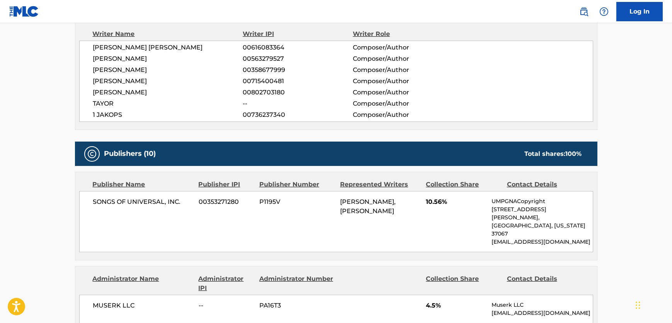
click at [124, 83] on span "[PERSON_NAME]" at bounding box center [168, 80] width 150 height 9
click at [113, 97] on div "[PERSON_NAME] [PERSON_NAME] 00616083364 Composer/Author [PERSON_NAME] 005632795…" at bounding box center [336, 81] width 514 height 81
click at [115, 94] on span "[PERSON_NAME]" at bounding box center [168, 92] width 150 height 9
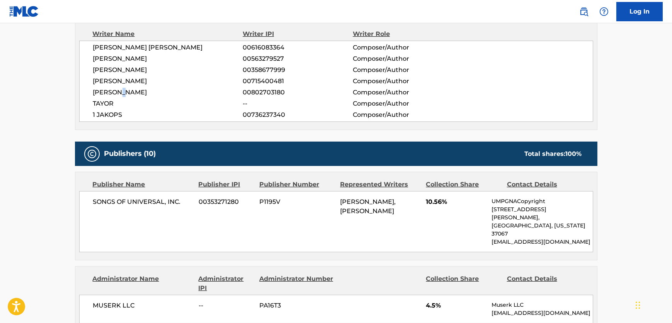
click at [115, 94] on span "[PERSON_NAME]" at bounding box center [168, 92] width 150 height 9
click at [112, 101] on span "TAYOR" at bounding box center [168, 103] width 150 height 9
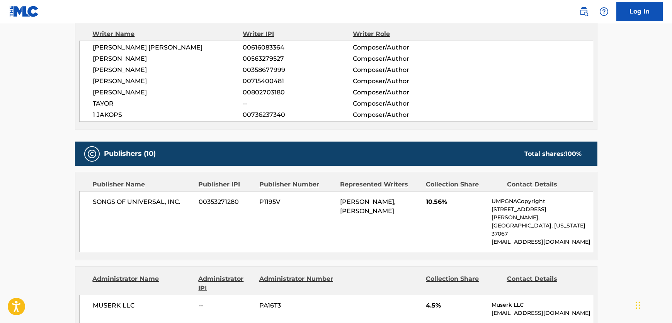
click at [109, 110] on span "1 JAKOPS" at bounding box center [168, 114] width 150 height 9
click at [109, 111] on span "1 JAKOPS" at bounding box center [168, 114] width 150 height 9
